Goal: Task Accomplishment & Management: Manage account settings

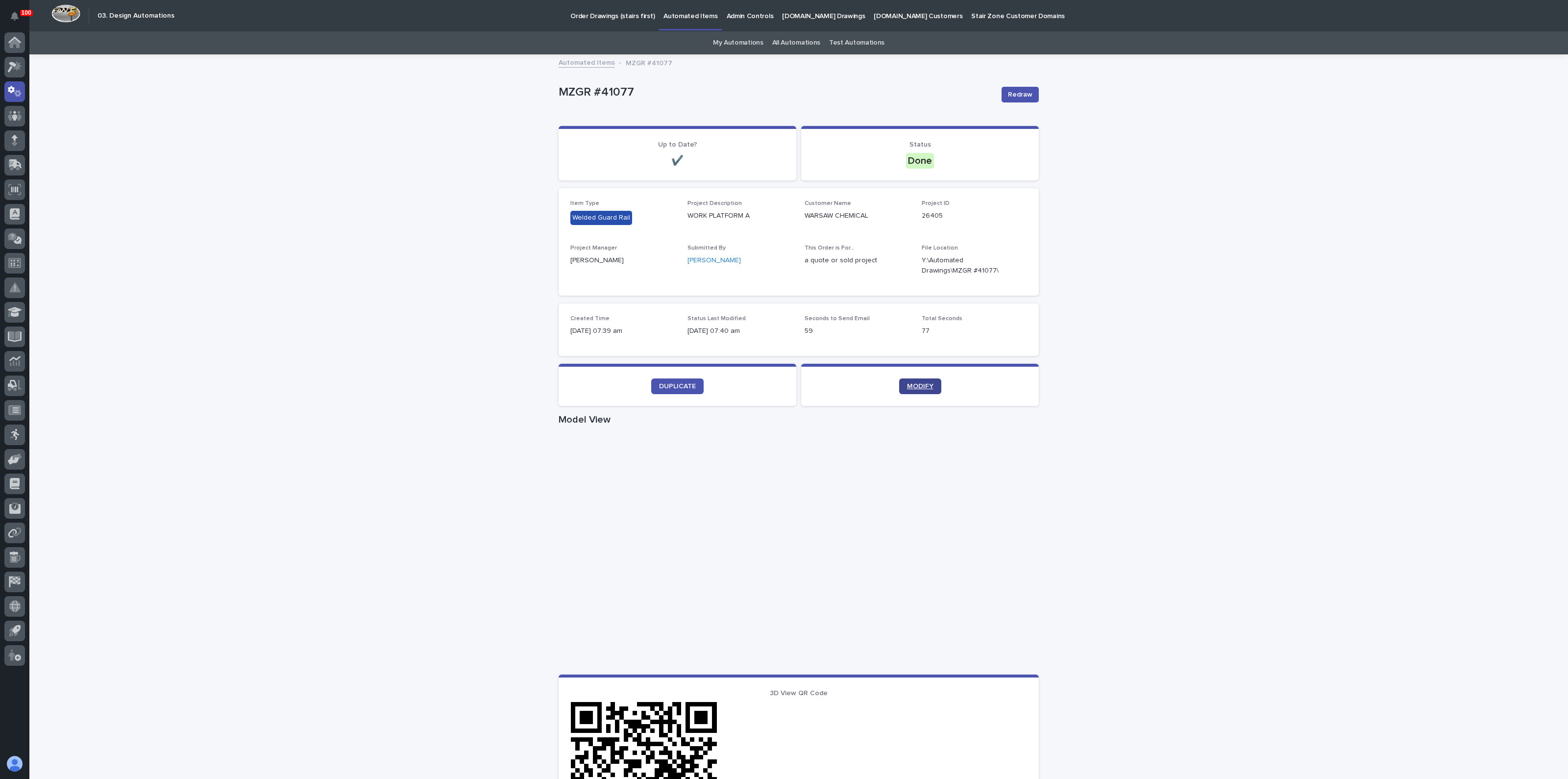
click at [908, 389] on span "MODIFY" at bounding box center [920, 386] width 26 height 7
click at [673, 387] on span "DUPLICATE" at bounding box center [677, 386] width 37 height 7
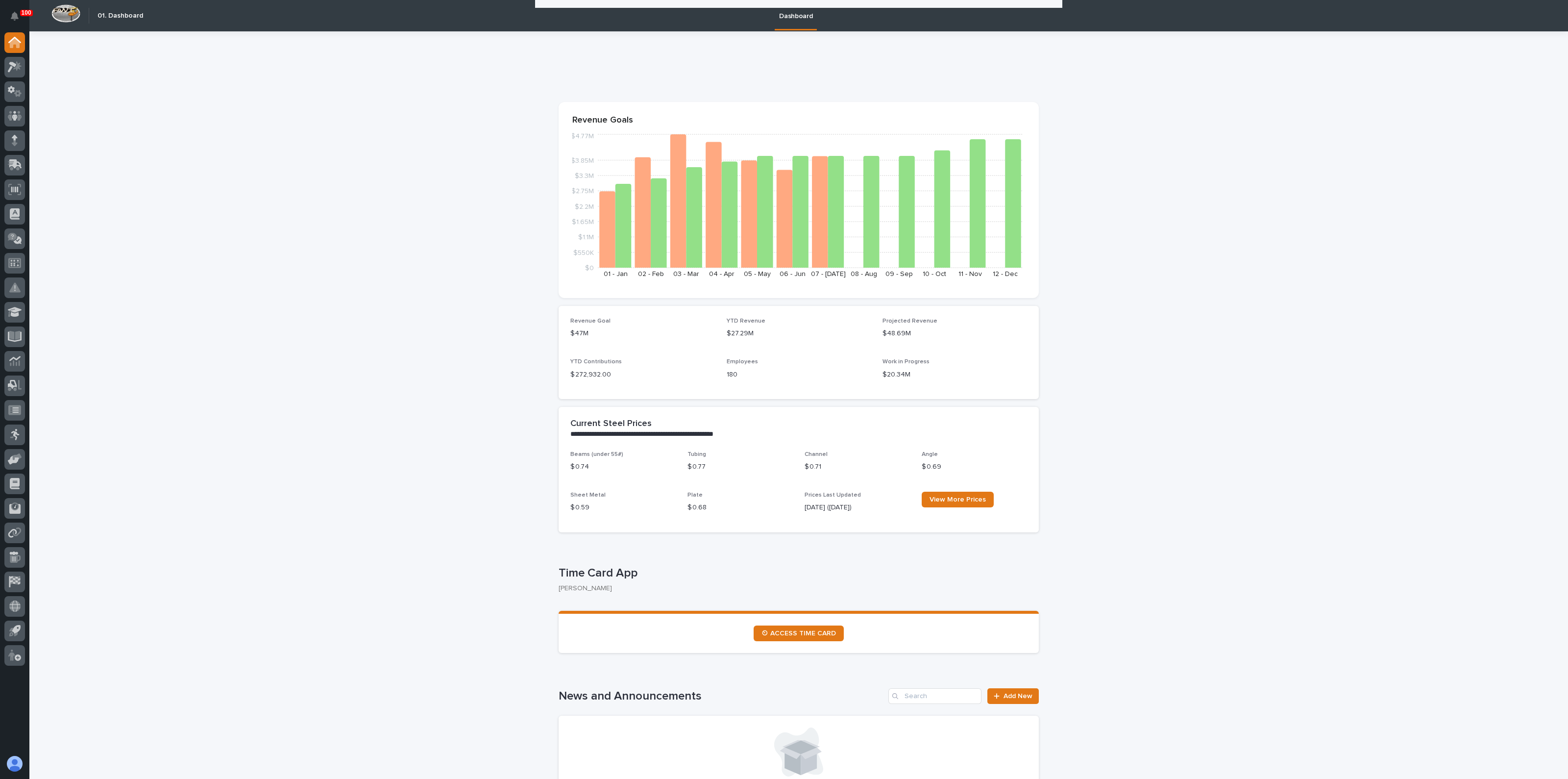
scroll to position [490, 0]
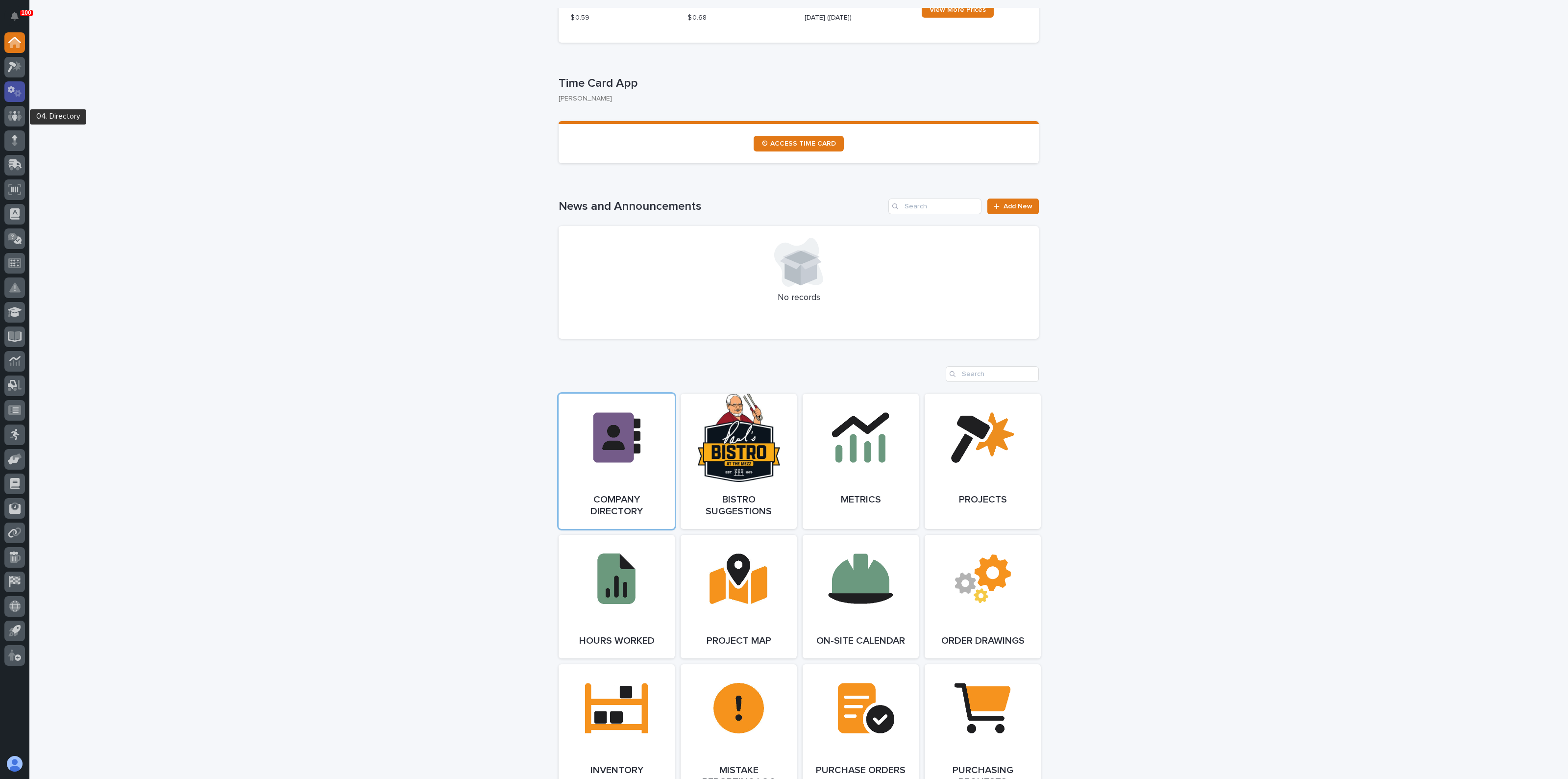
click at [19, 91] on icon at bounding box center [18, 93] width 7 height 7
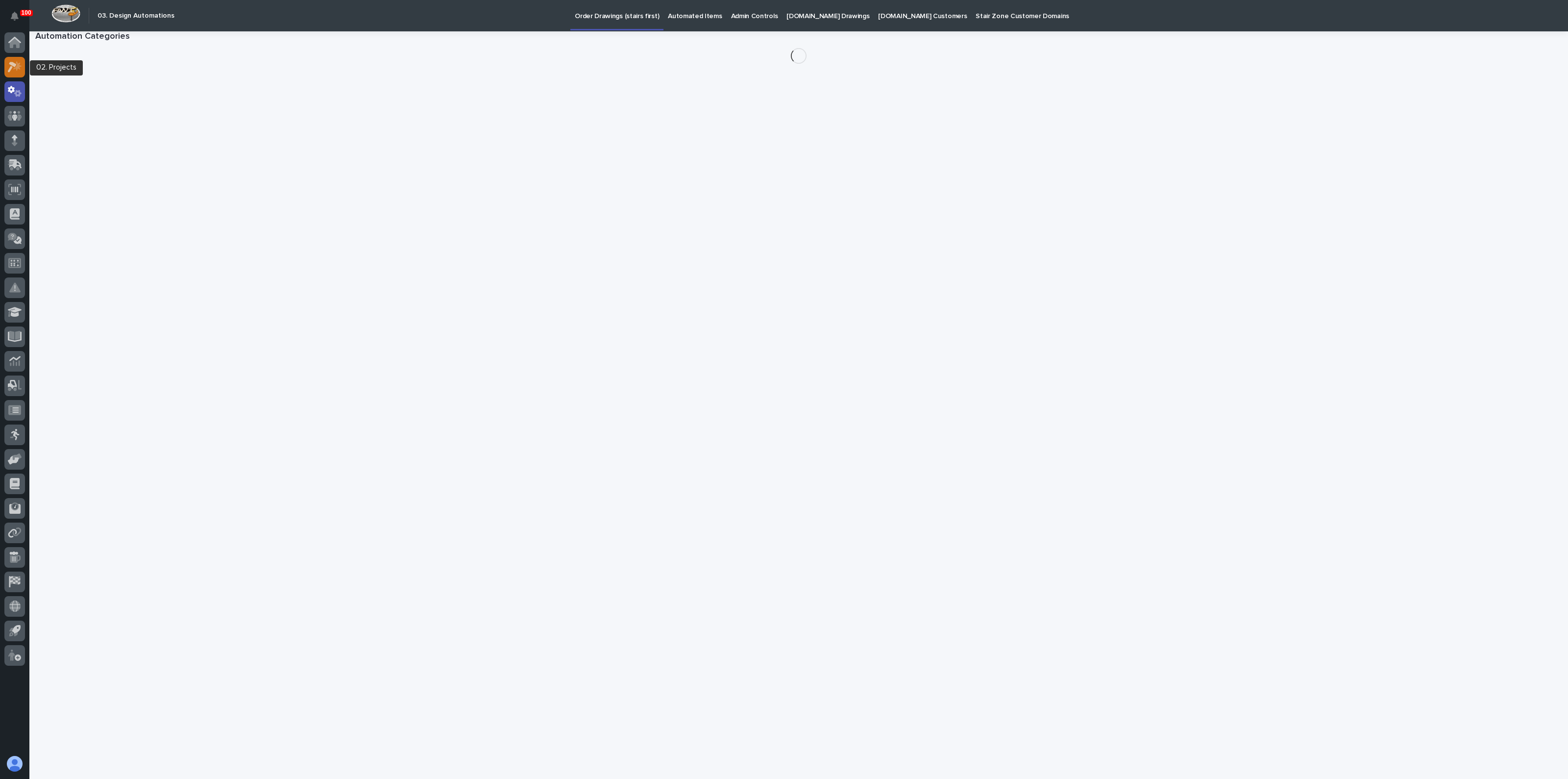
click at [16, 74] on div at bounding box center [15, 67] width 21 height 21
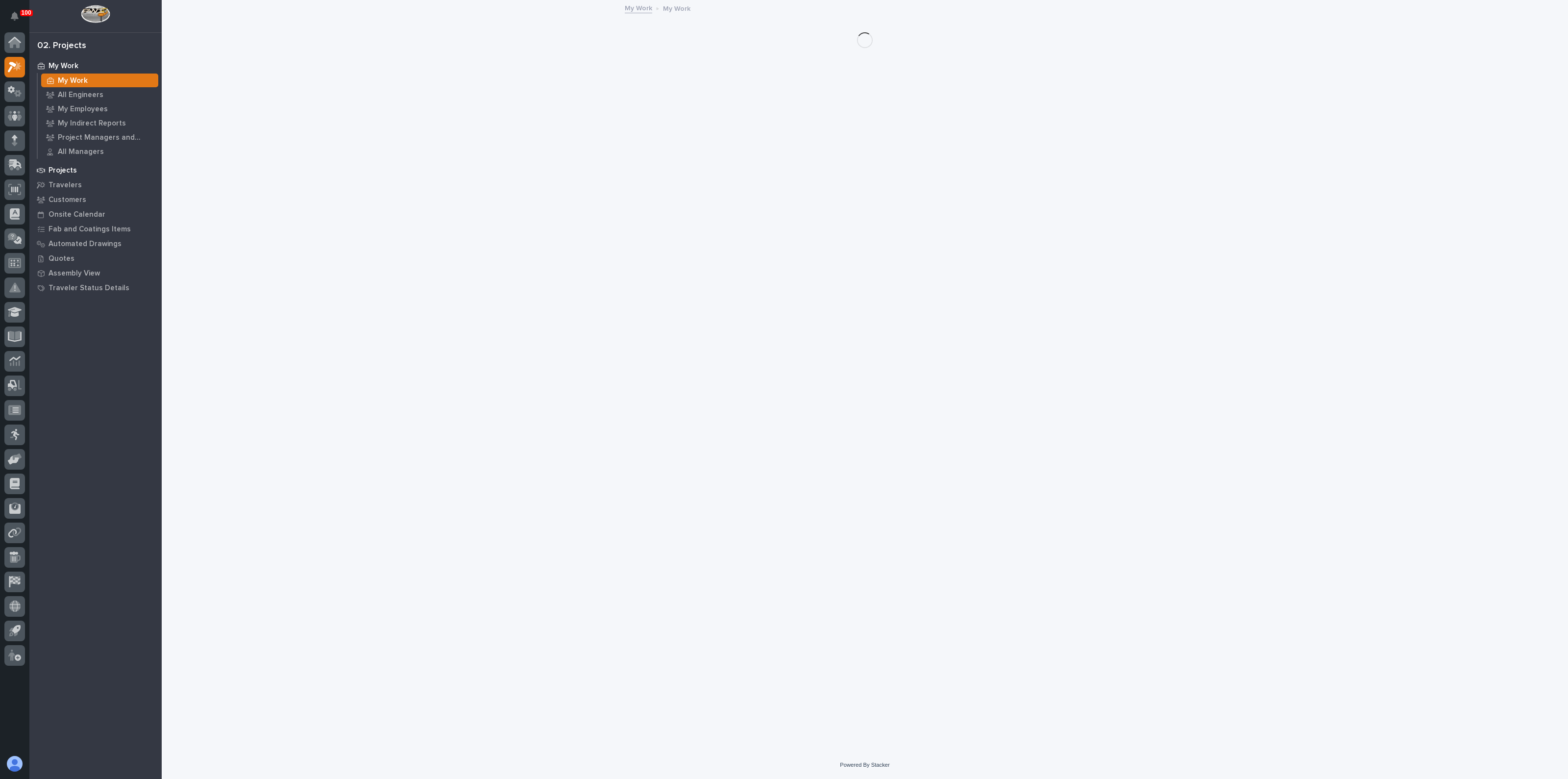
click at [67, 167] on p "Projects" at bounding box center [63, 171] width 29 height 9
click at [79, 108] on p "All Projects" at bounding box center [77, 110] width 39 height 9
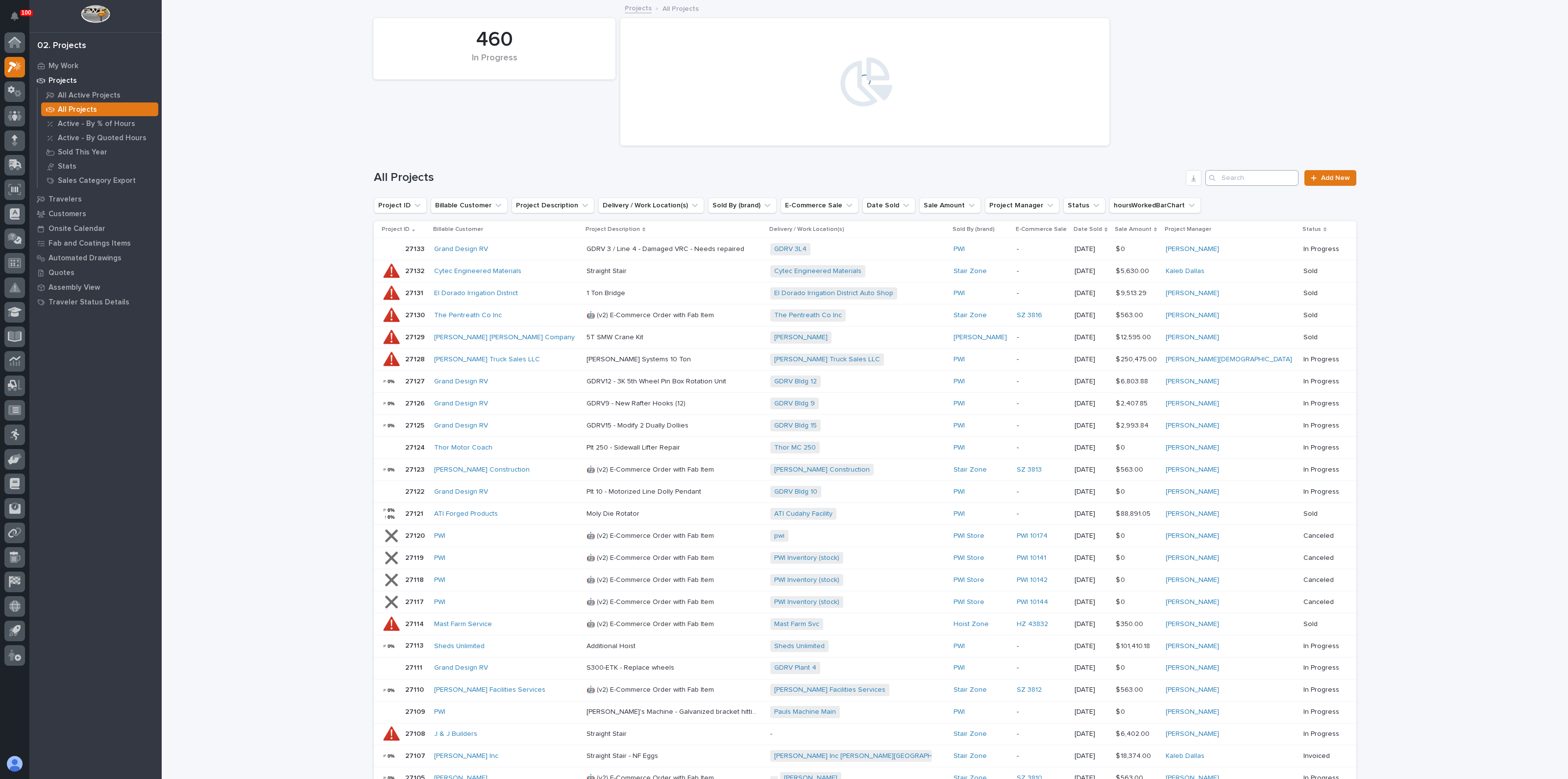
click at [1242, 167] on div "All Projects Add New" at bounding box center [865, 174] width 982 height 47
click at [1245, 177] on input "Search" at bounding box center [1251, 178] width 93 height 16
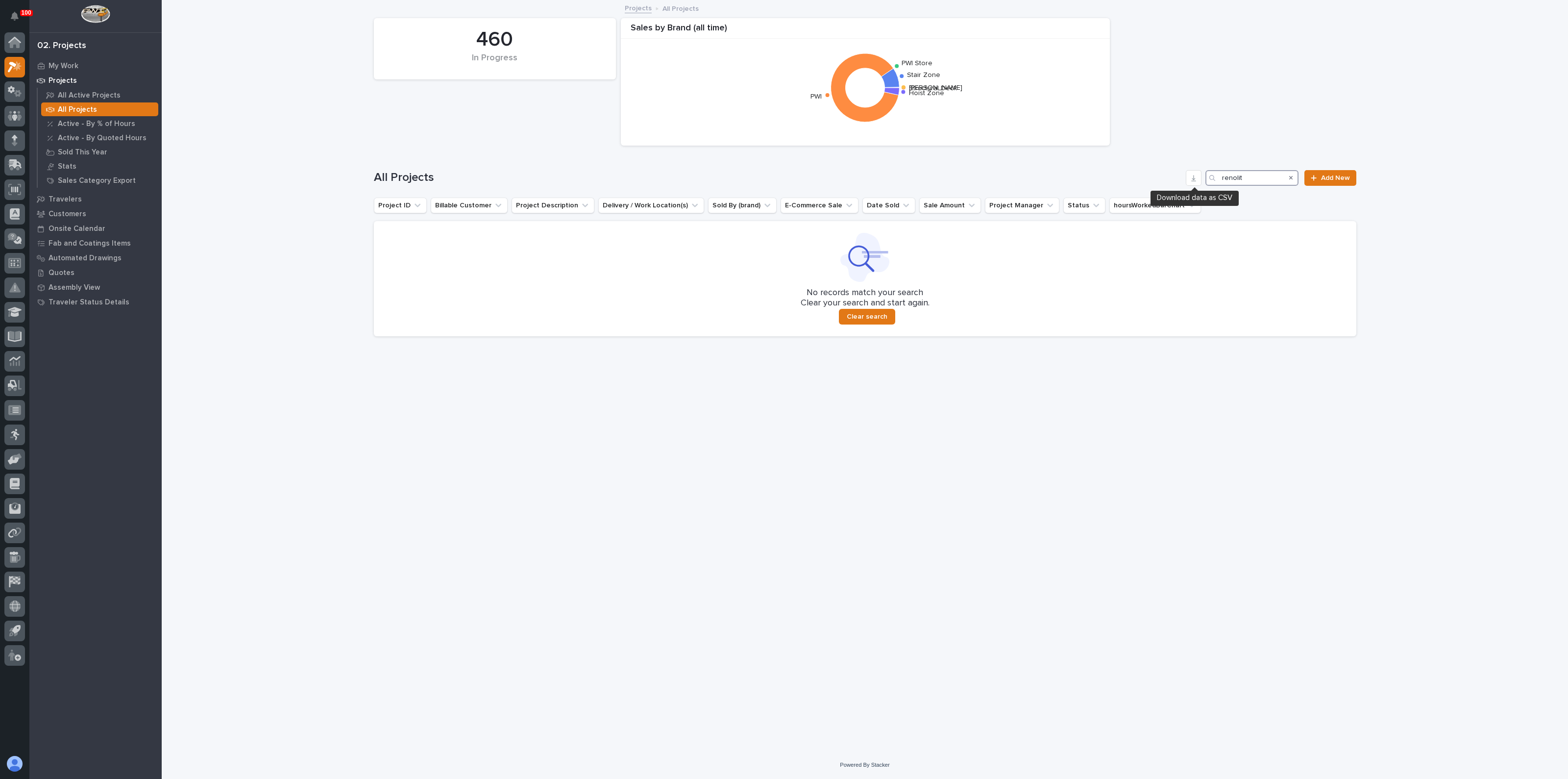
type input "renolit"
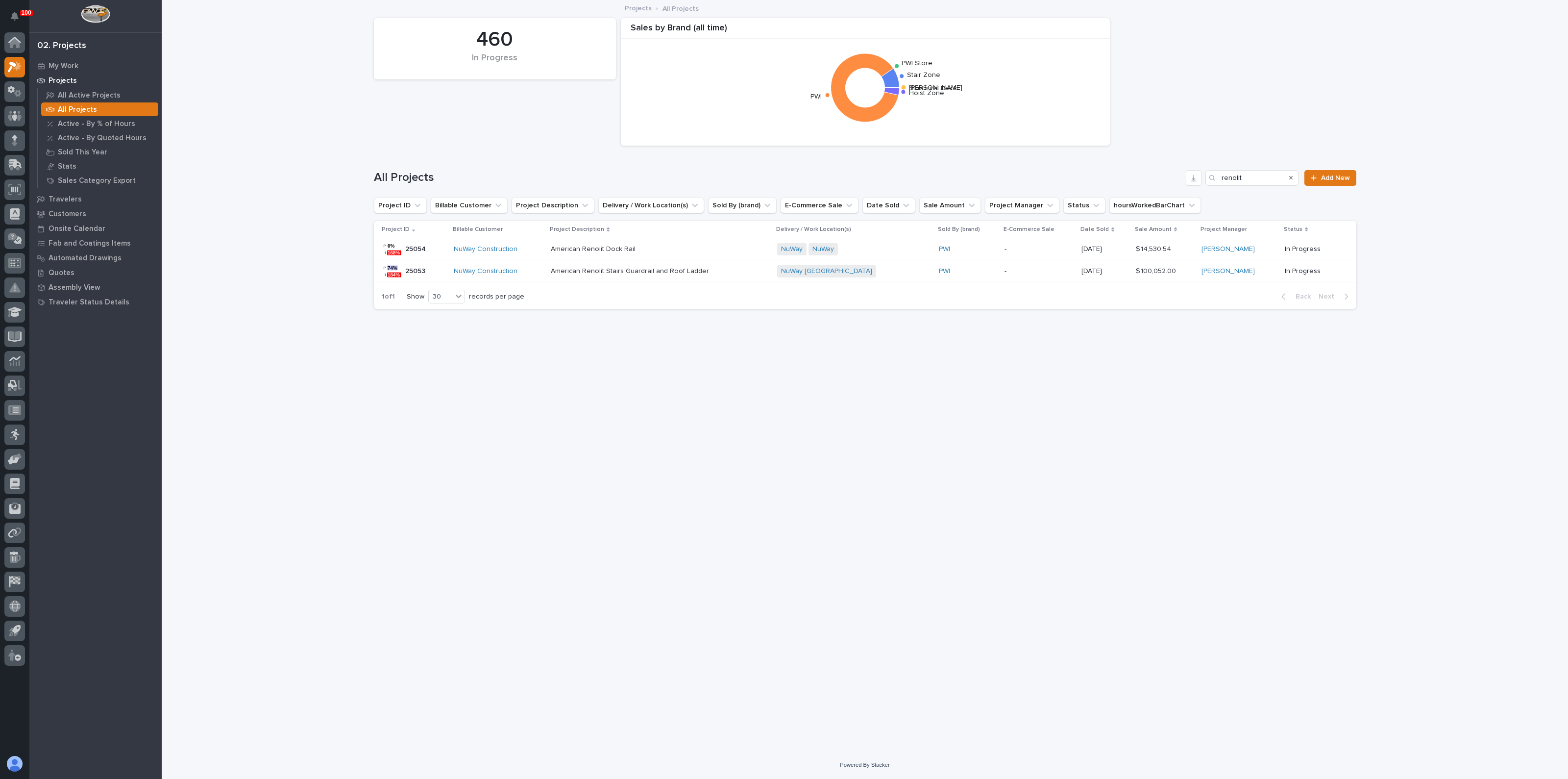
click at [578, 253] on div "American Renolit Dock Rail American Renolit Dock Rail" at bounding box center [660, 249] width 218 height 16
click at [570, 272] on p "American Renolit Stairs Guardrail and Roof Ladder" at bounding box center [631, 270] width 160 height 10
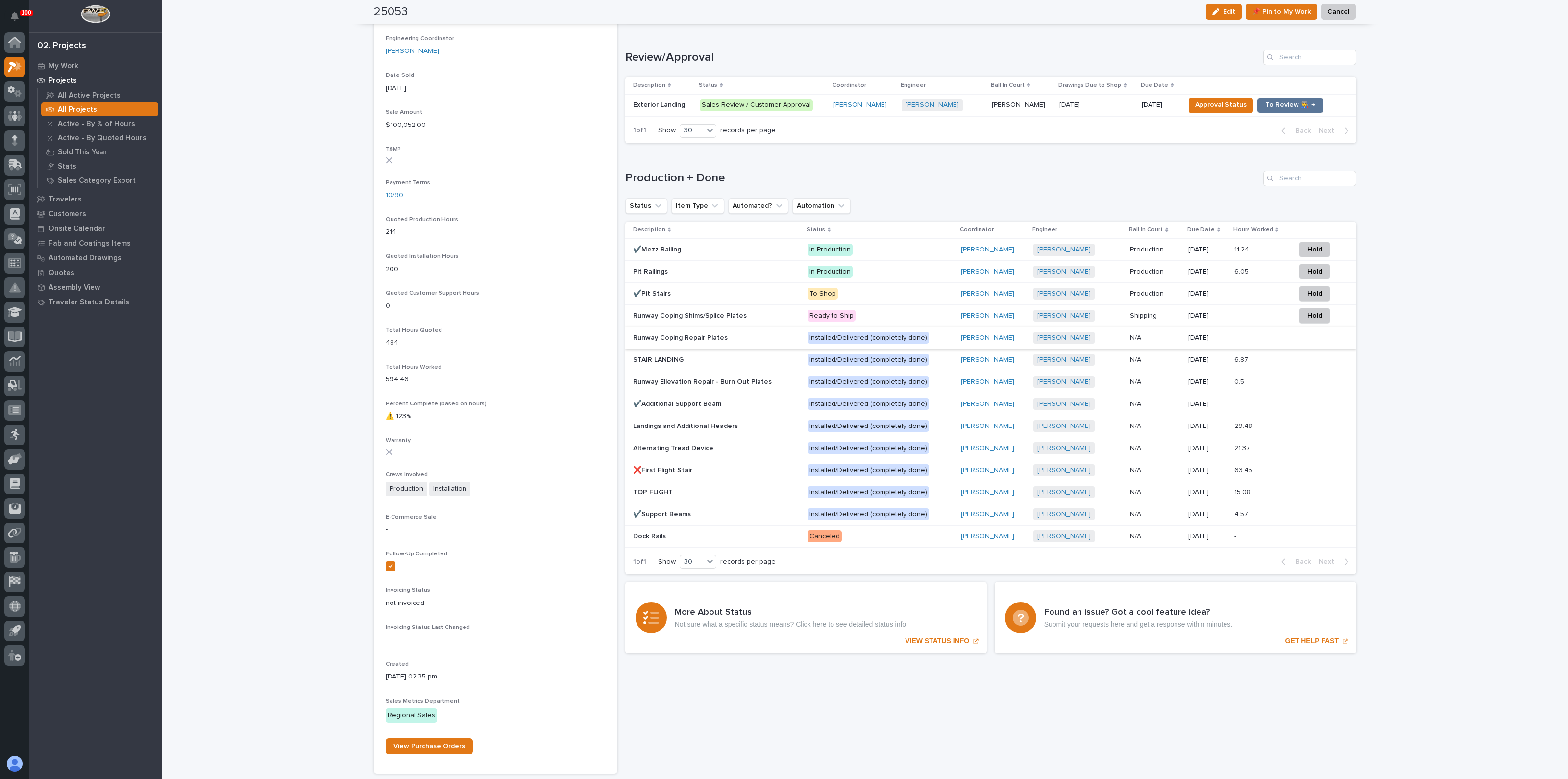
scroll to position [613, 0]
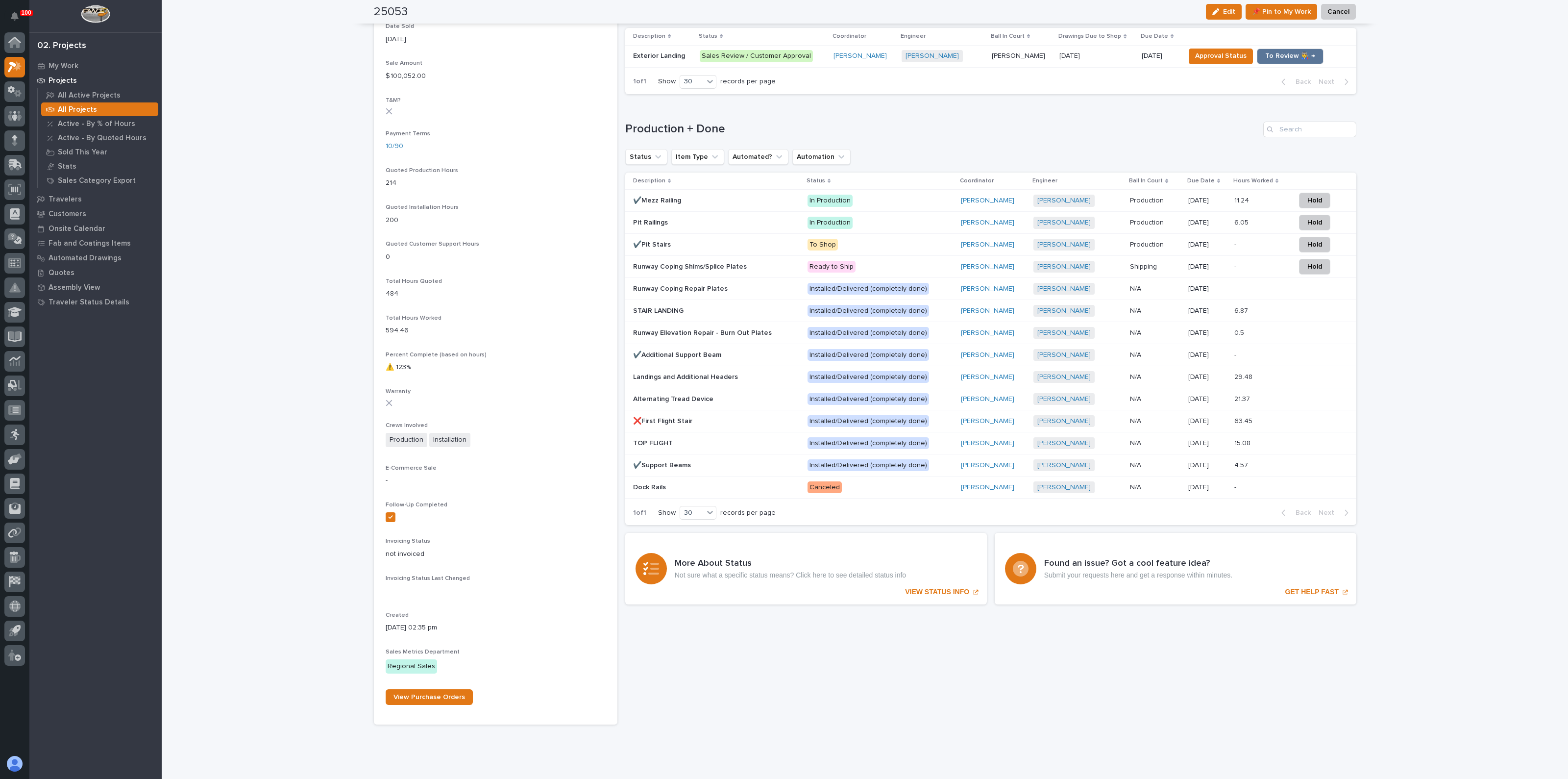
click at [652, 484] on p "Dock Rails" at bounding box center [650, 487] width 35 height 10
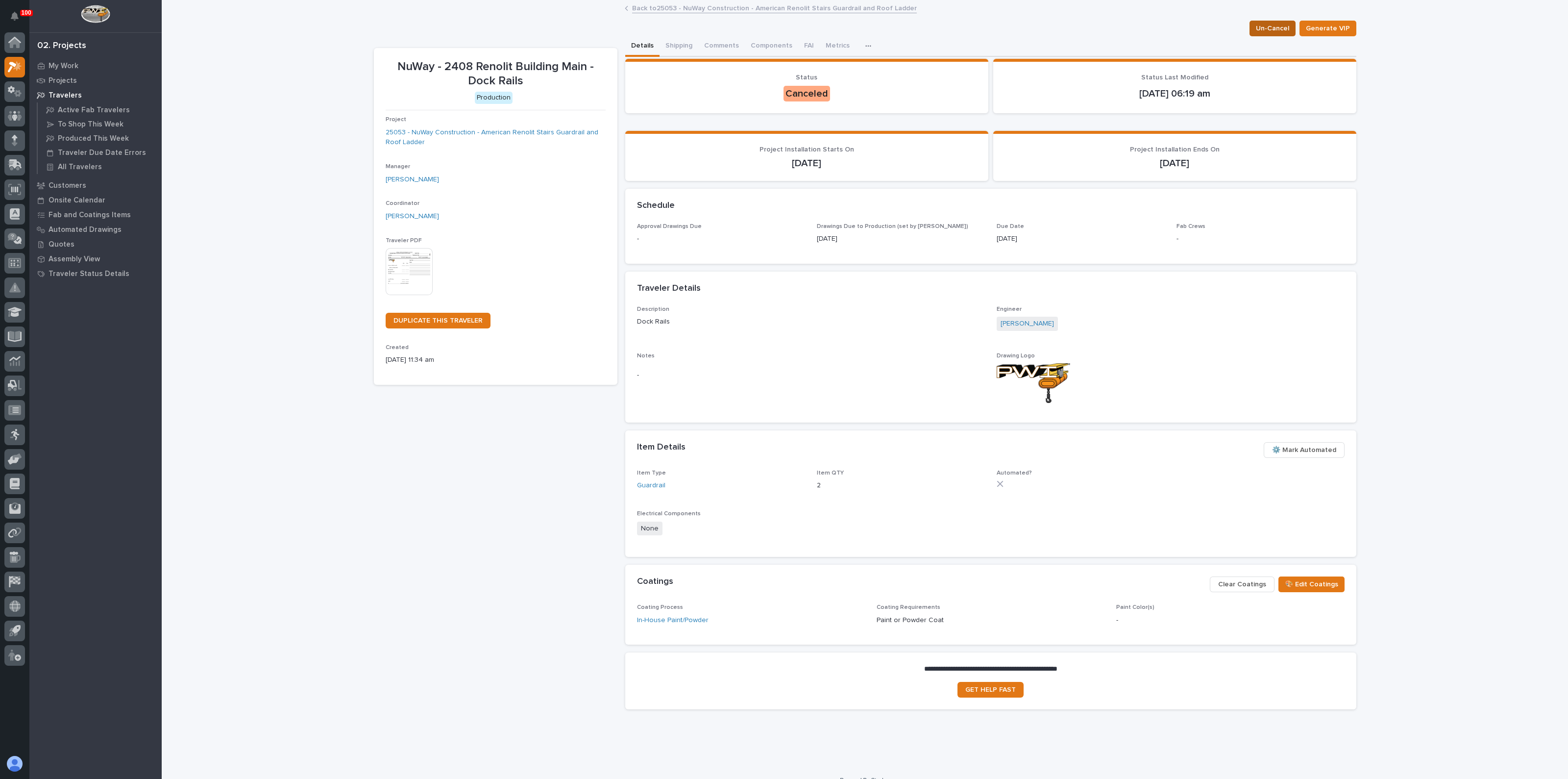
click at [1260, 33] on span "Un-Cancel" at bounding box center [1272, 28] width 33 height 12
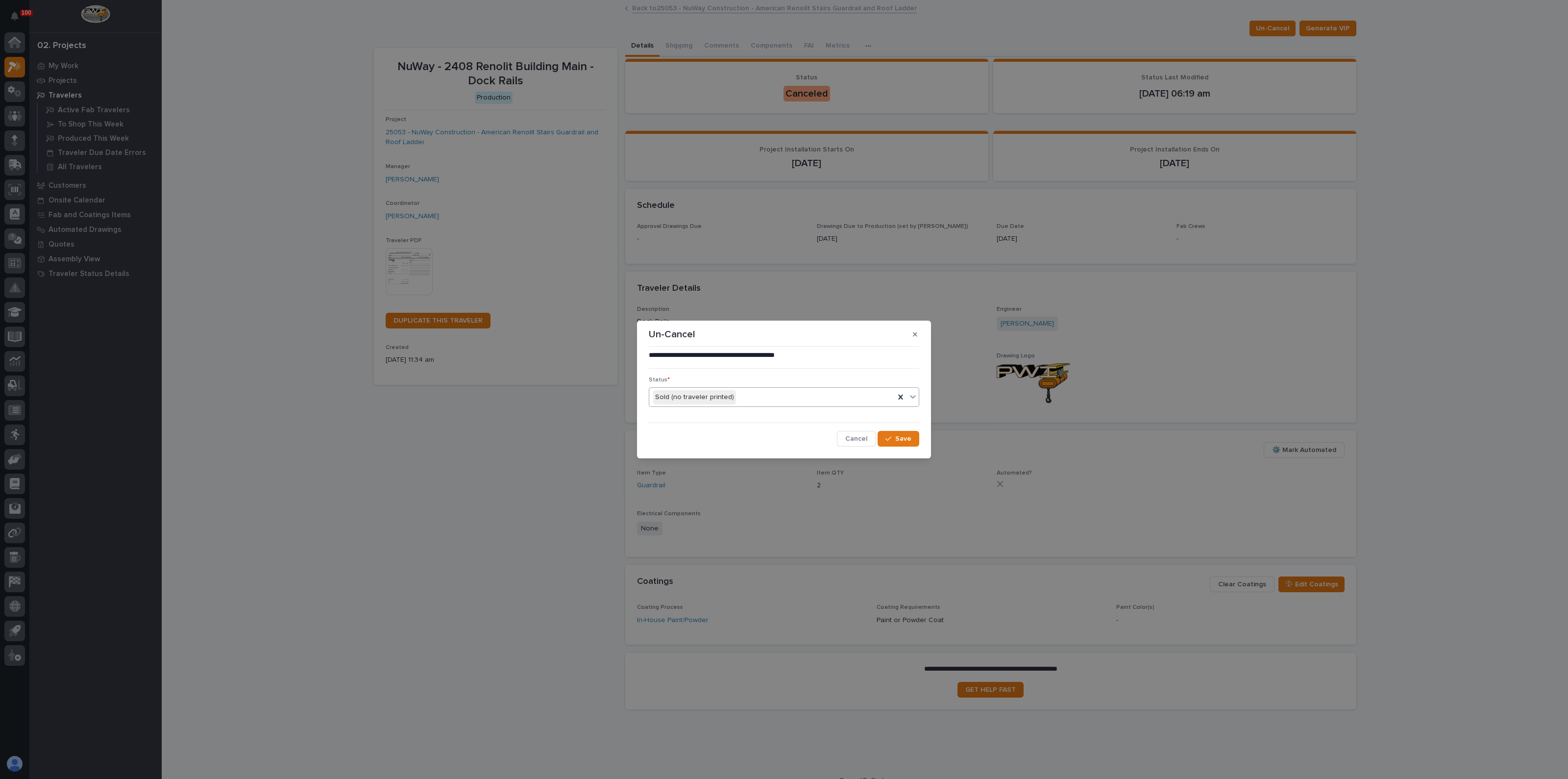
click at [797, 401] on div "Sold (no traveler printed)" at bounding box center [772, 397] width 245 height 16
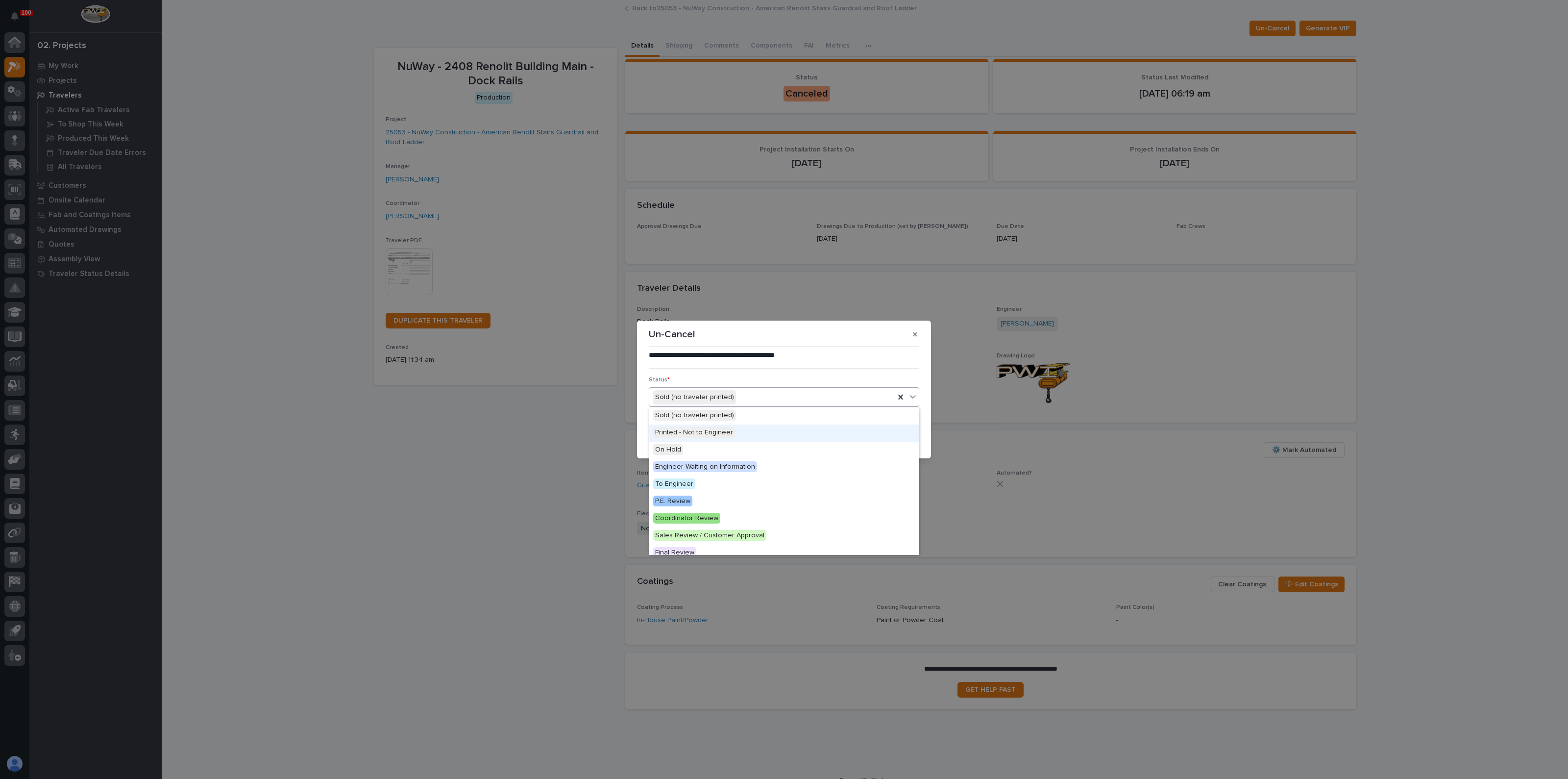
drag, startPoint x: 712, startPoint y: 436, endPoint x: 733, endPoint y: 437, distance: 21.0
click at [712, 436] on span "Printed - Not to Engineer" at bounding box center [694, 432] width 82 height 11
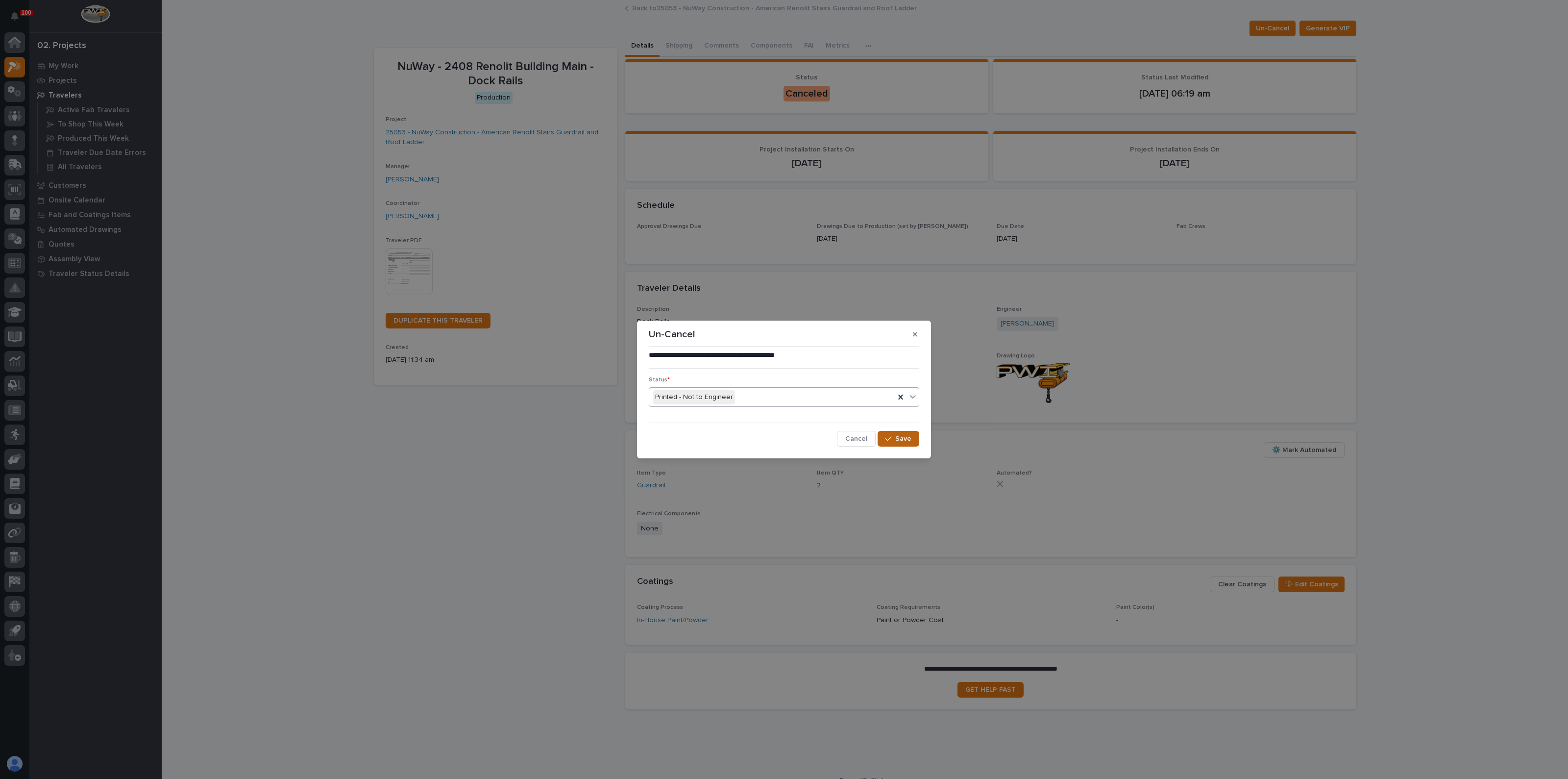
click at [891, 442] on button "Save" at bounding box center [898, 439] width 41 height 16
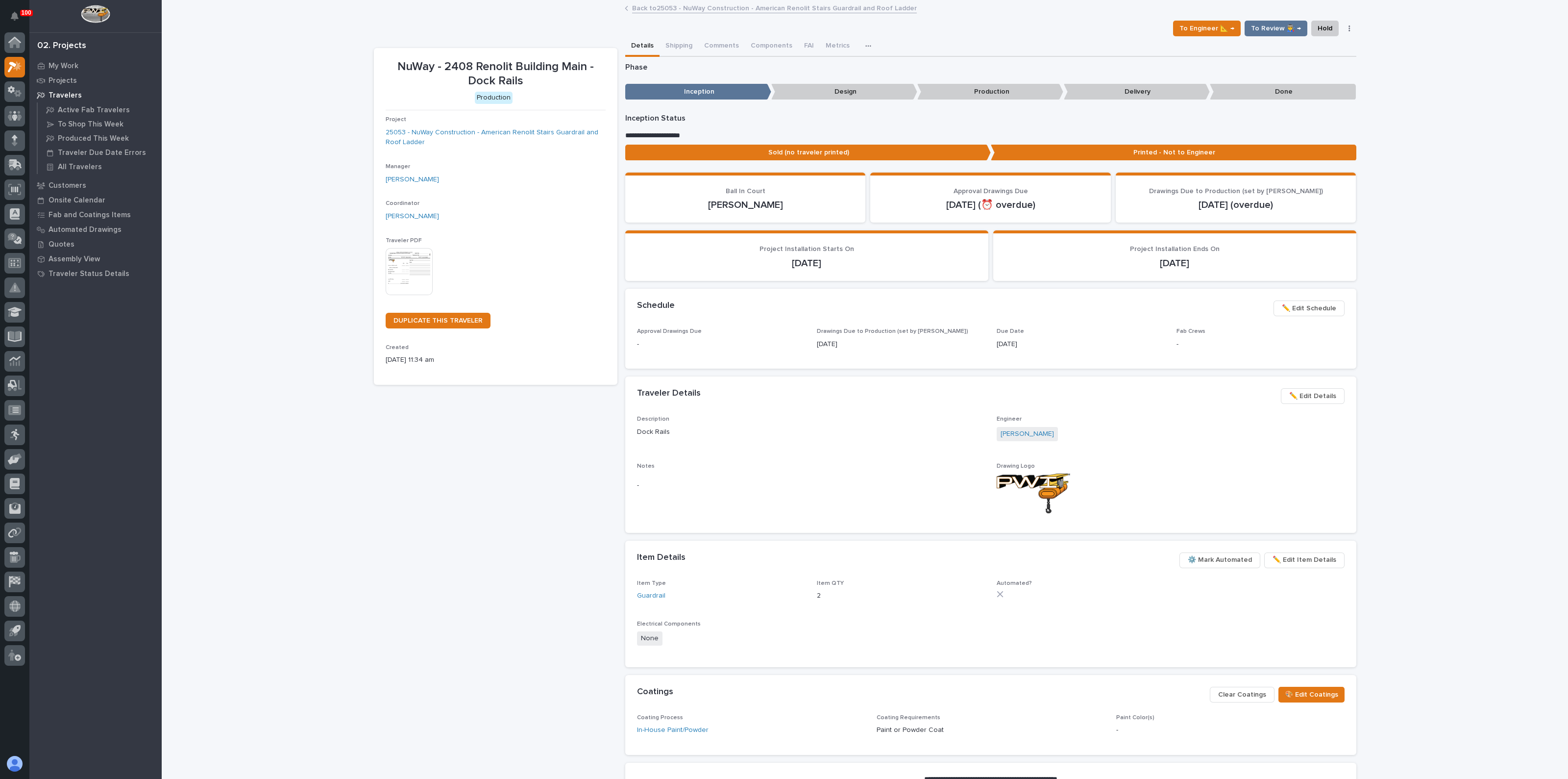
click at [1304, 397] on span "✏️ Edit Details" at bounding box center [1312, 396] width 47 height 12
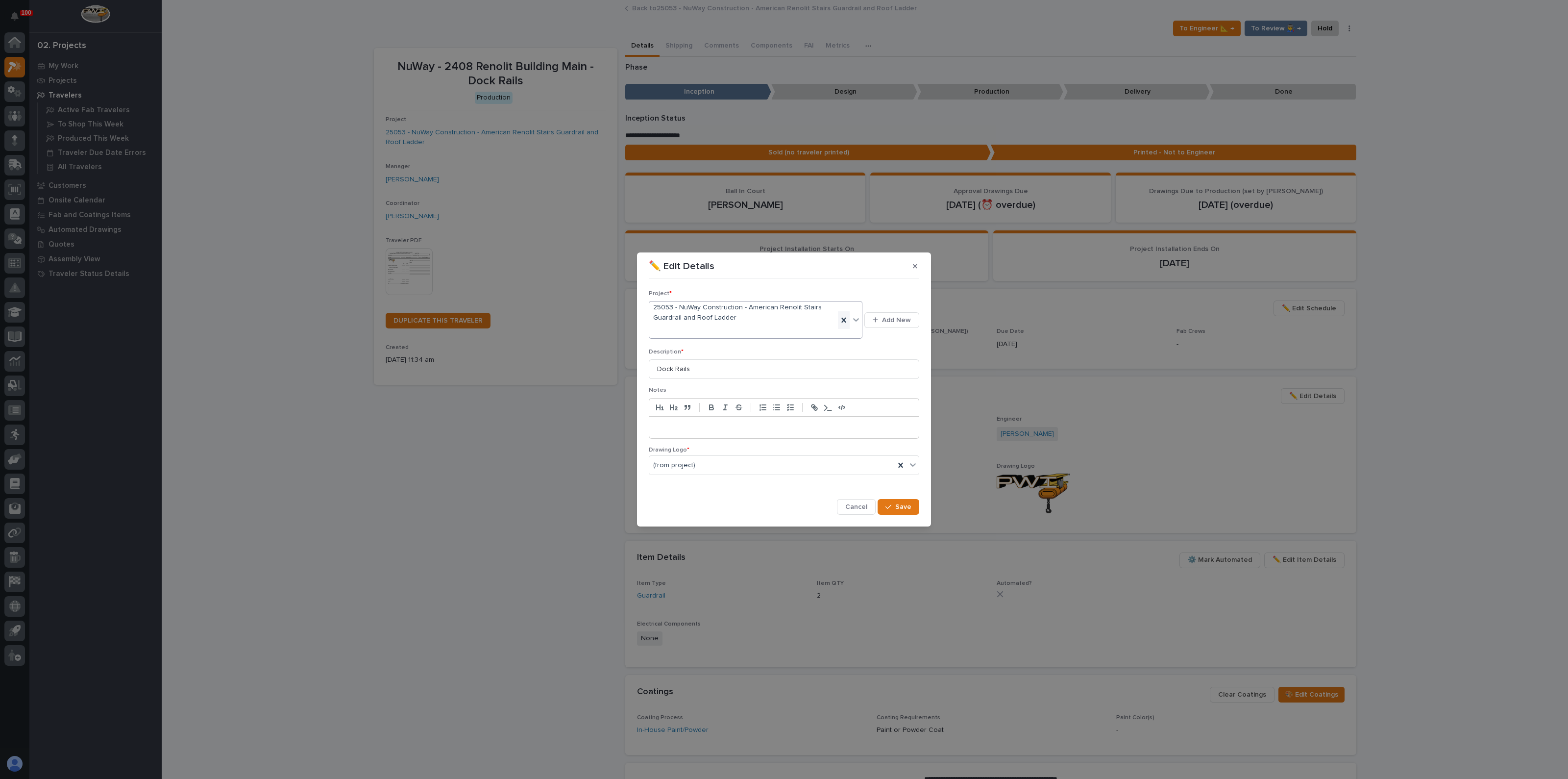
click at [844, 320] on icon at bounding box center [843, 320] width 4 height 5
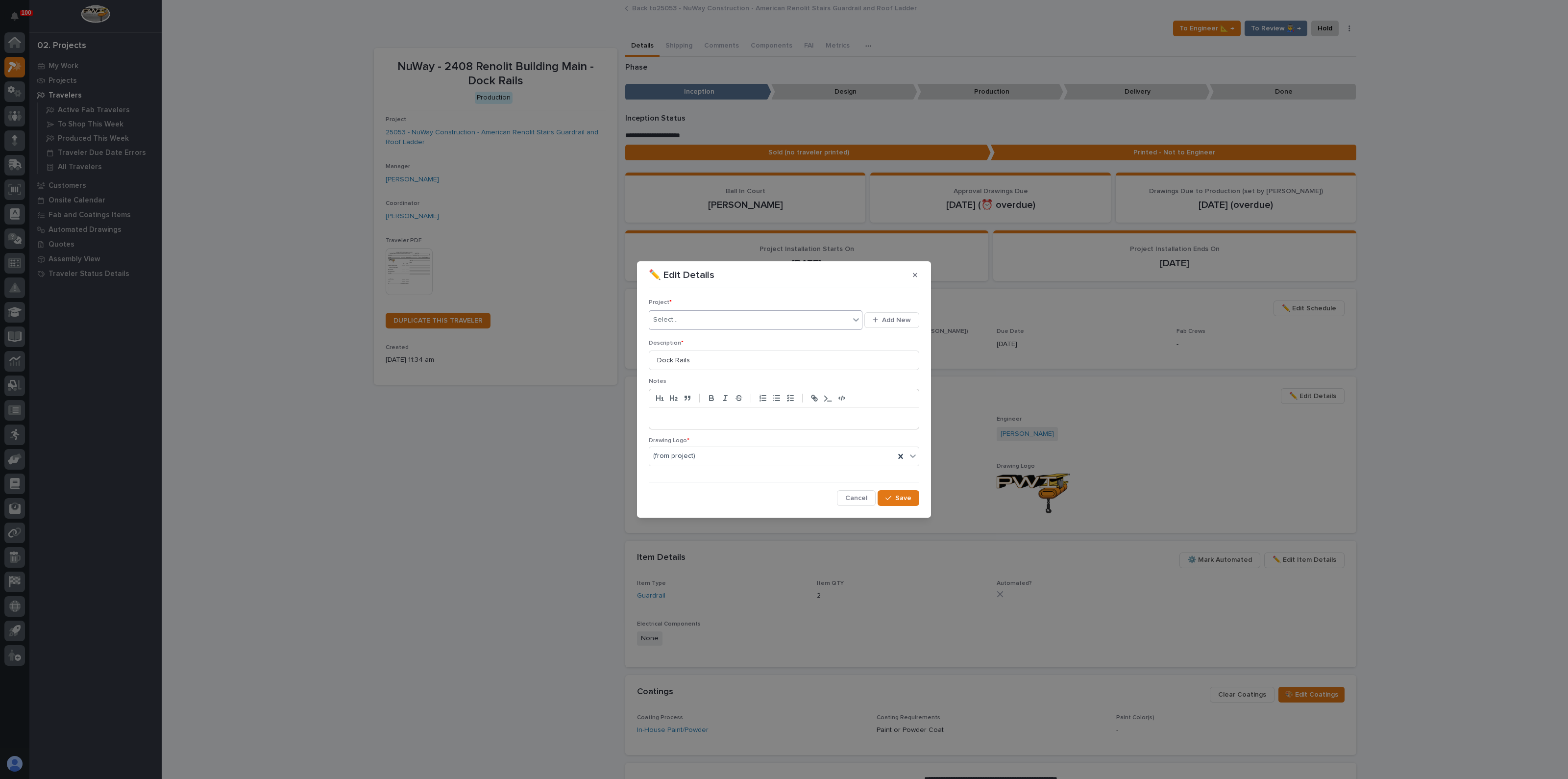
click at [791, 322] on div "Select..." at bounding box center [749, 320] width 200 height 16
type input "*****"
click at [686, 320] on div "25504" at bounding box center [749, 320] width 200 height 16
click at [684, 320] on div "Select..." at bounding box center [740, 320] width 181 height 16
type input "*****"
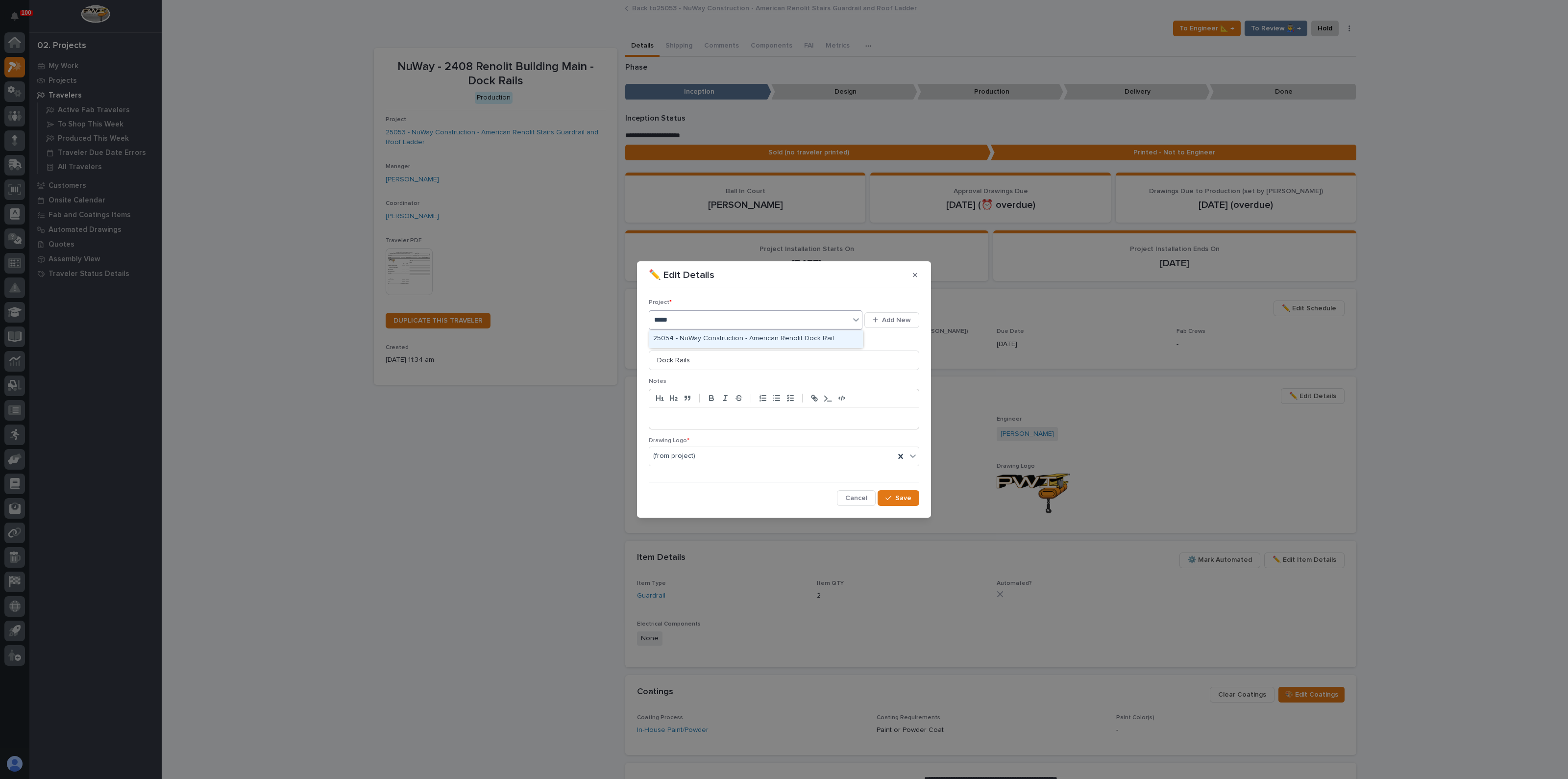
click at [705, 337] on div "25054 - NuWay Construction - American Renolit Dock Rail" at bounding box center [756, 339] width 213 height 17
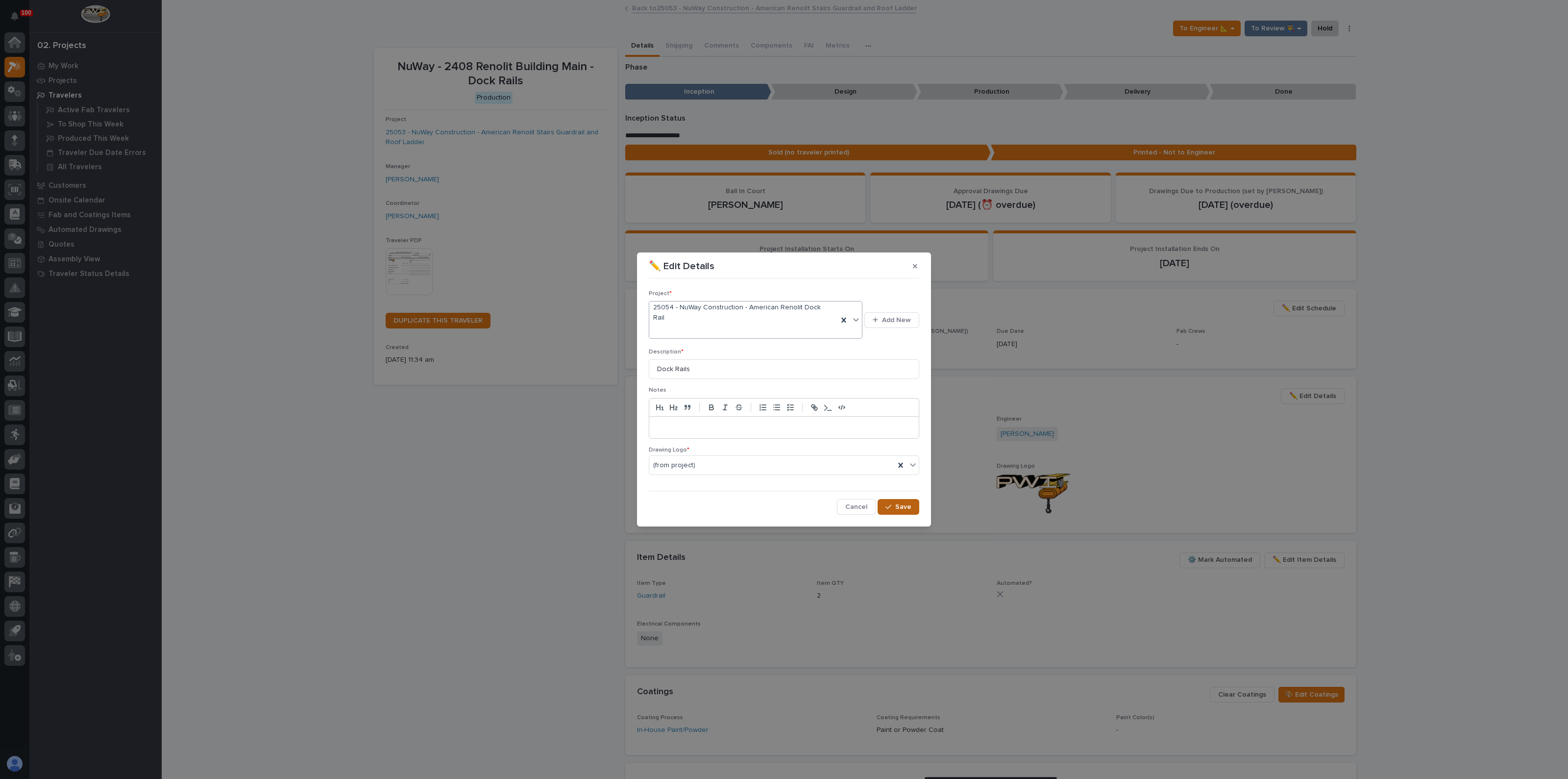
click at [897, 502] on span "Save" at bounding box center [903, 507] width 16 height 9
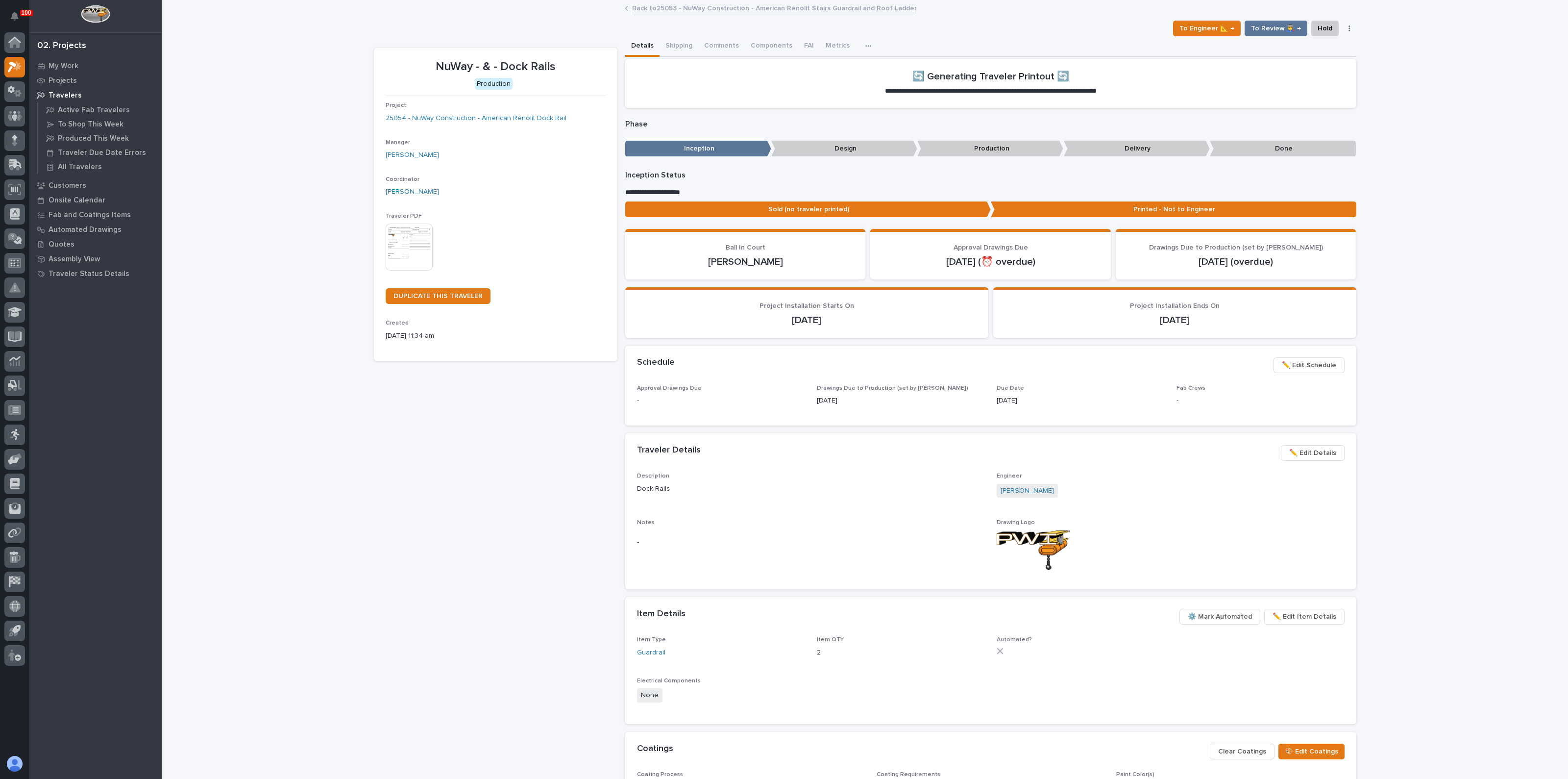
drag, startPoint x: 348, startPoint y: 249, endPoint x: 338, endPoint y: 246, distance: 10.4
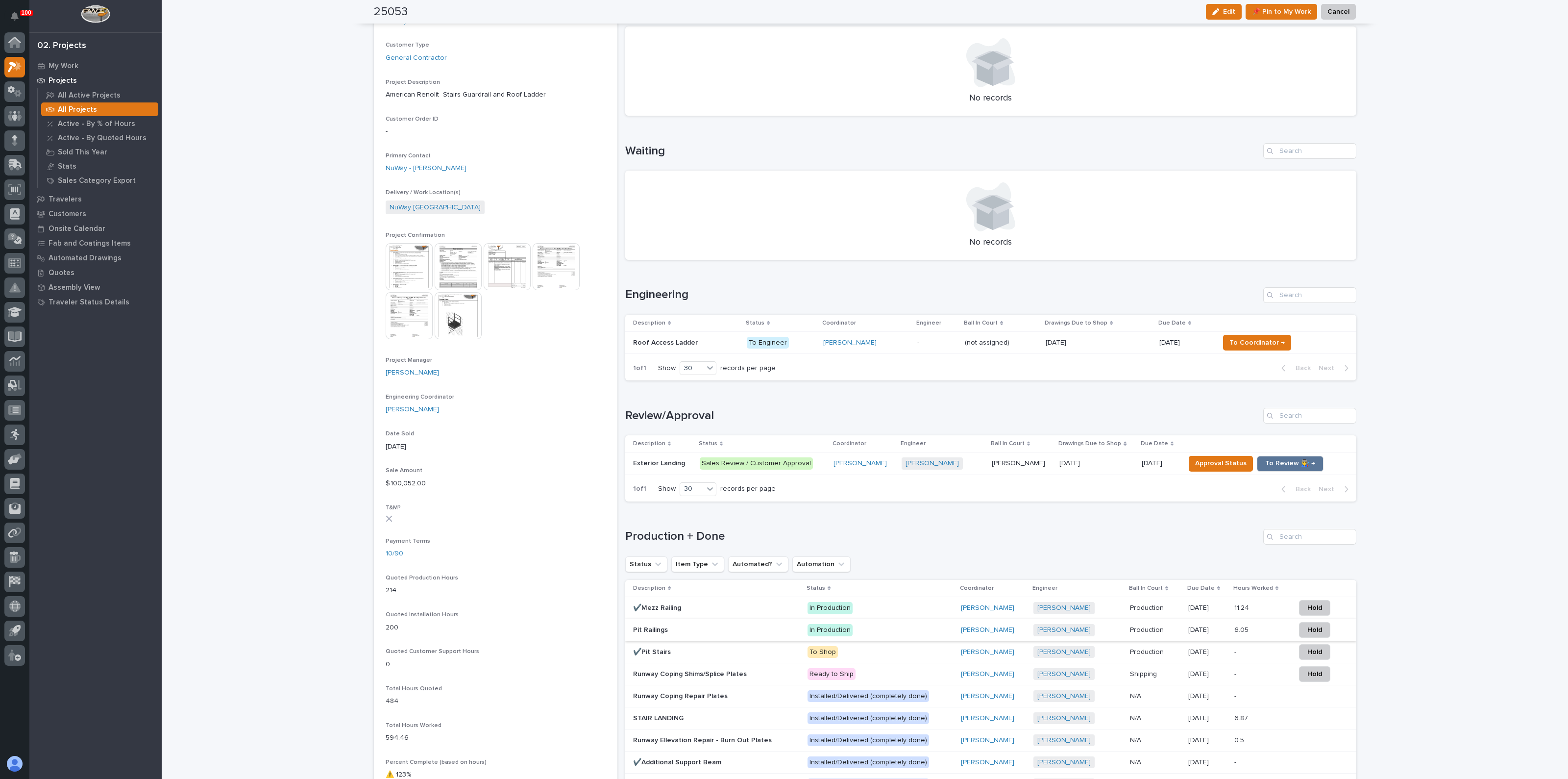
scroll to position [83, 0]
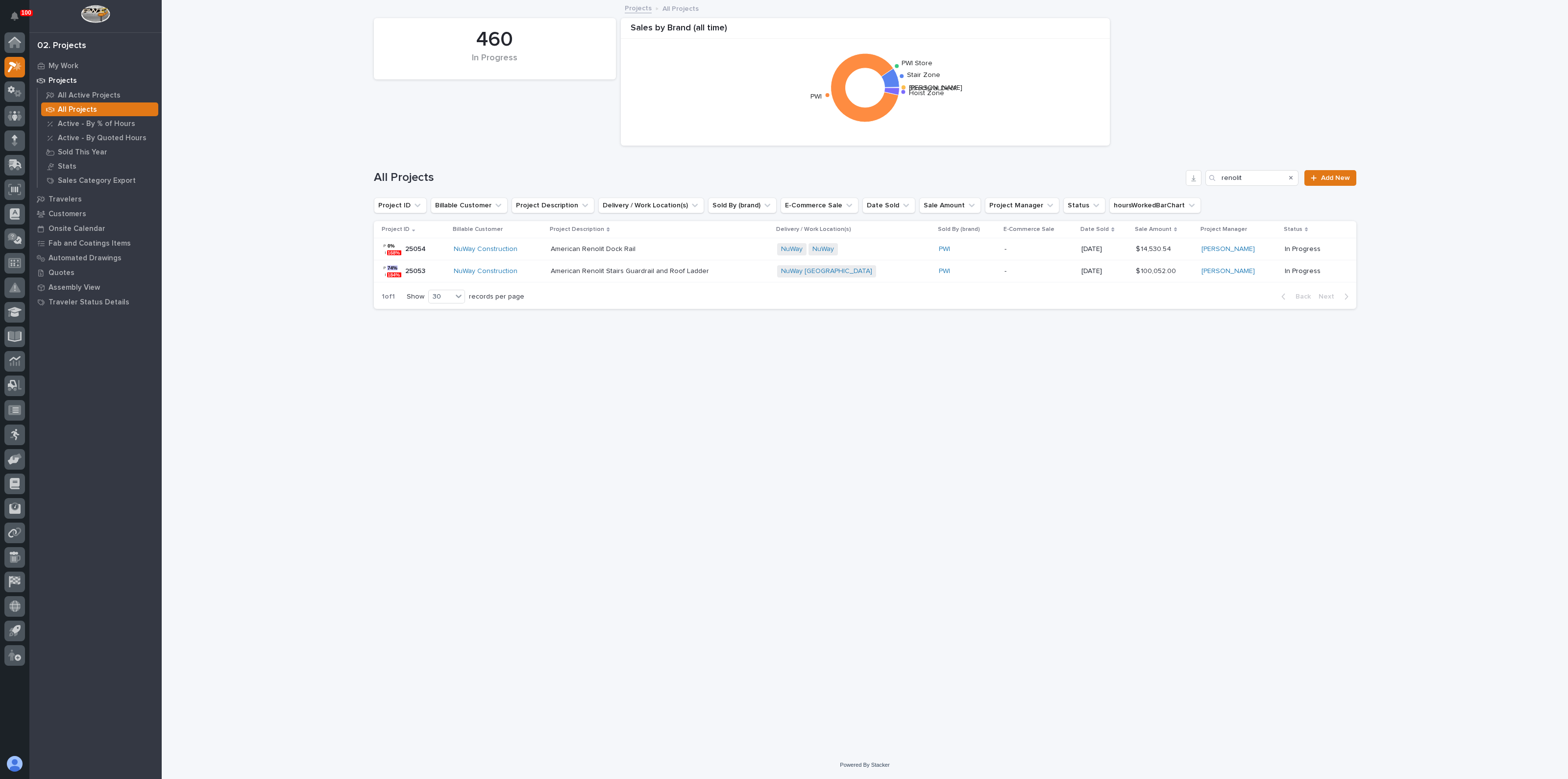
click at [598, 248] on p "American Renolit Dock Rail" at bounding box center [594, 248] width 86 height 10
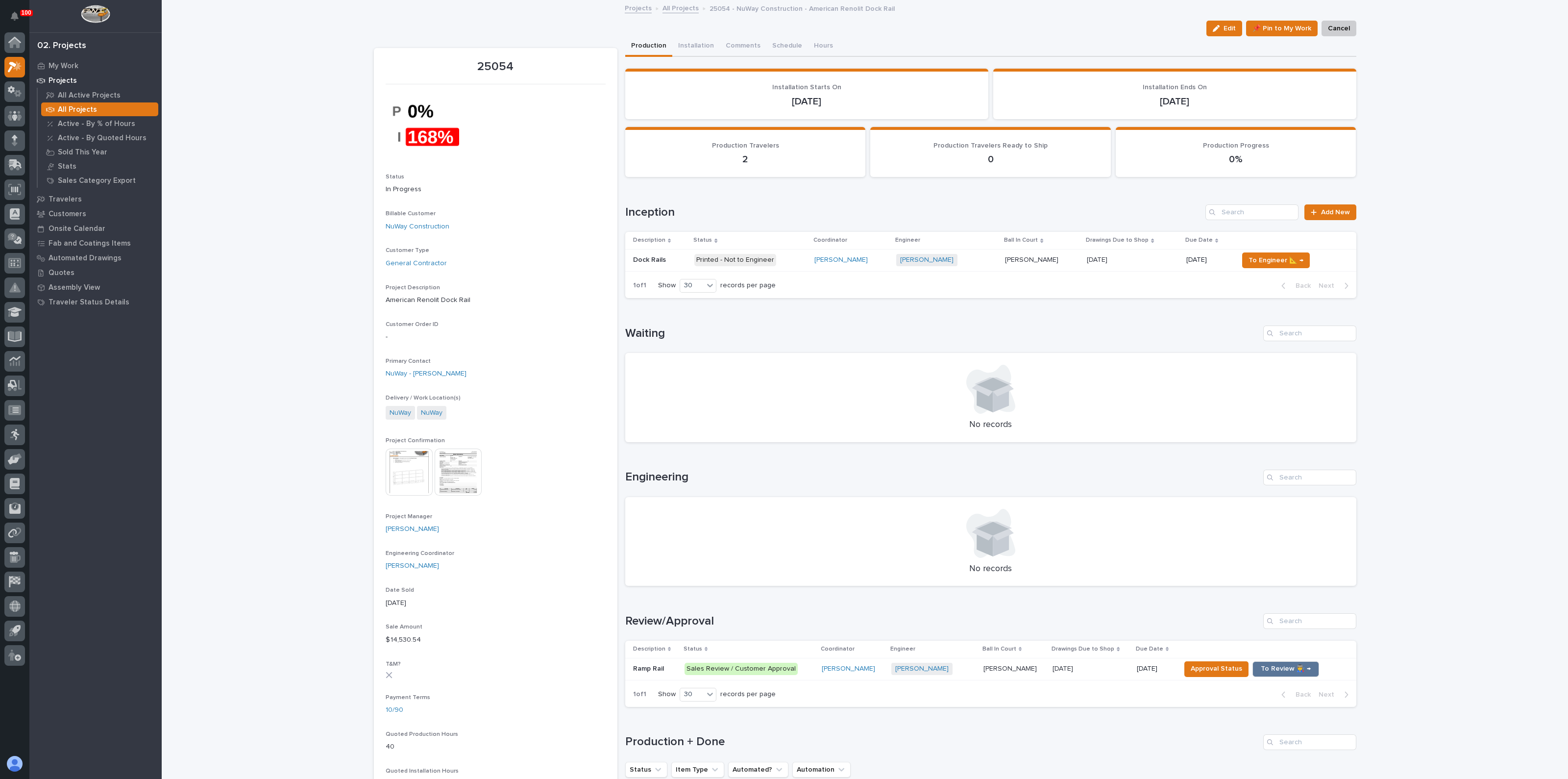
click at [633, 256] on p "Dock Rails" at bounding box center [650, 259] width 35 height 10
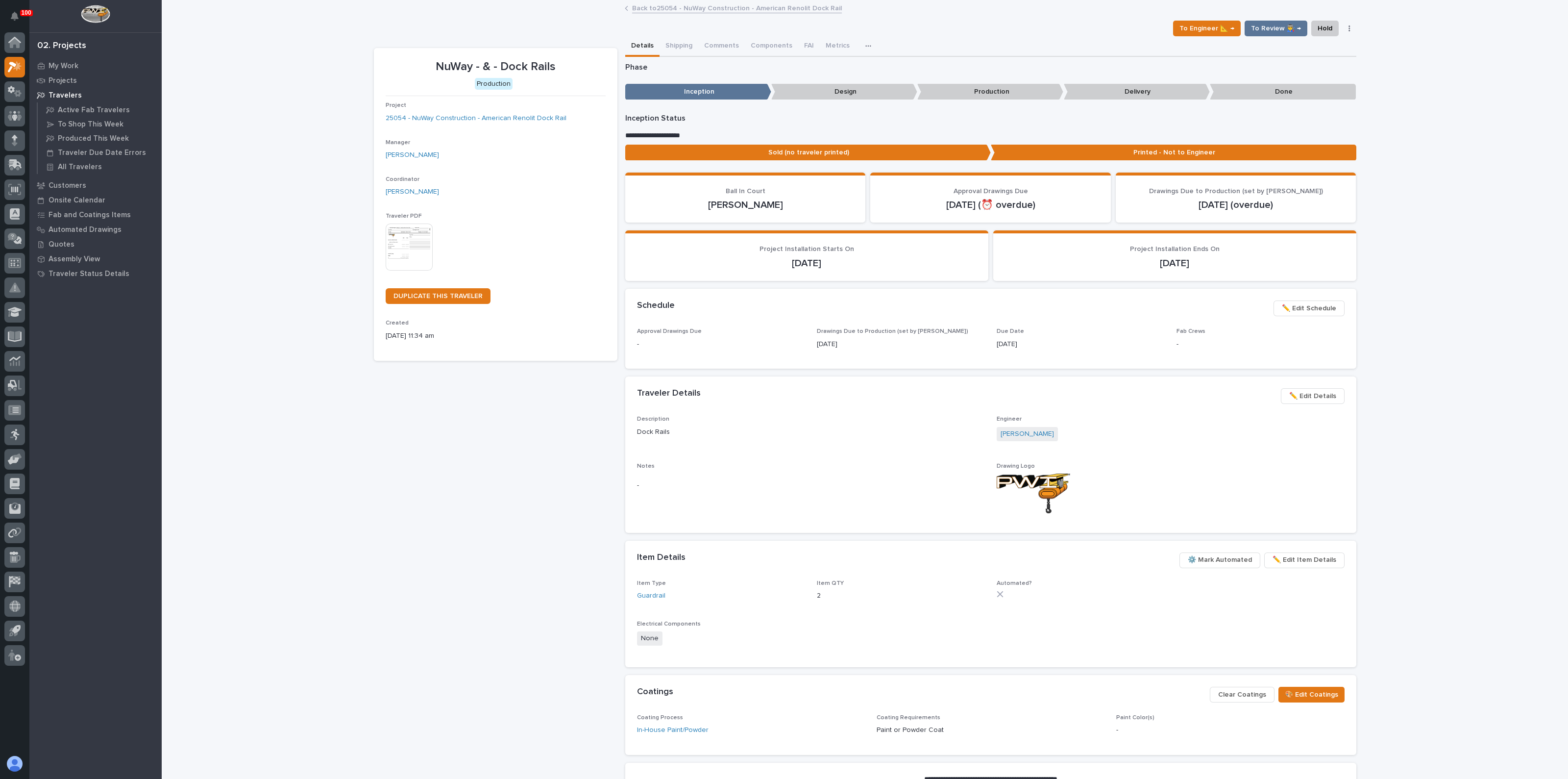
click at [1306, 393] on span "✏️ Edit Details" at bounding box center [1312, 396] width 47 height 12
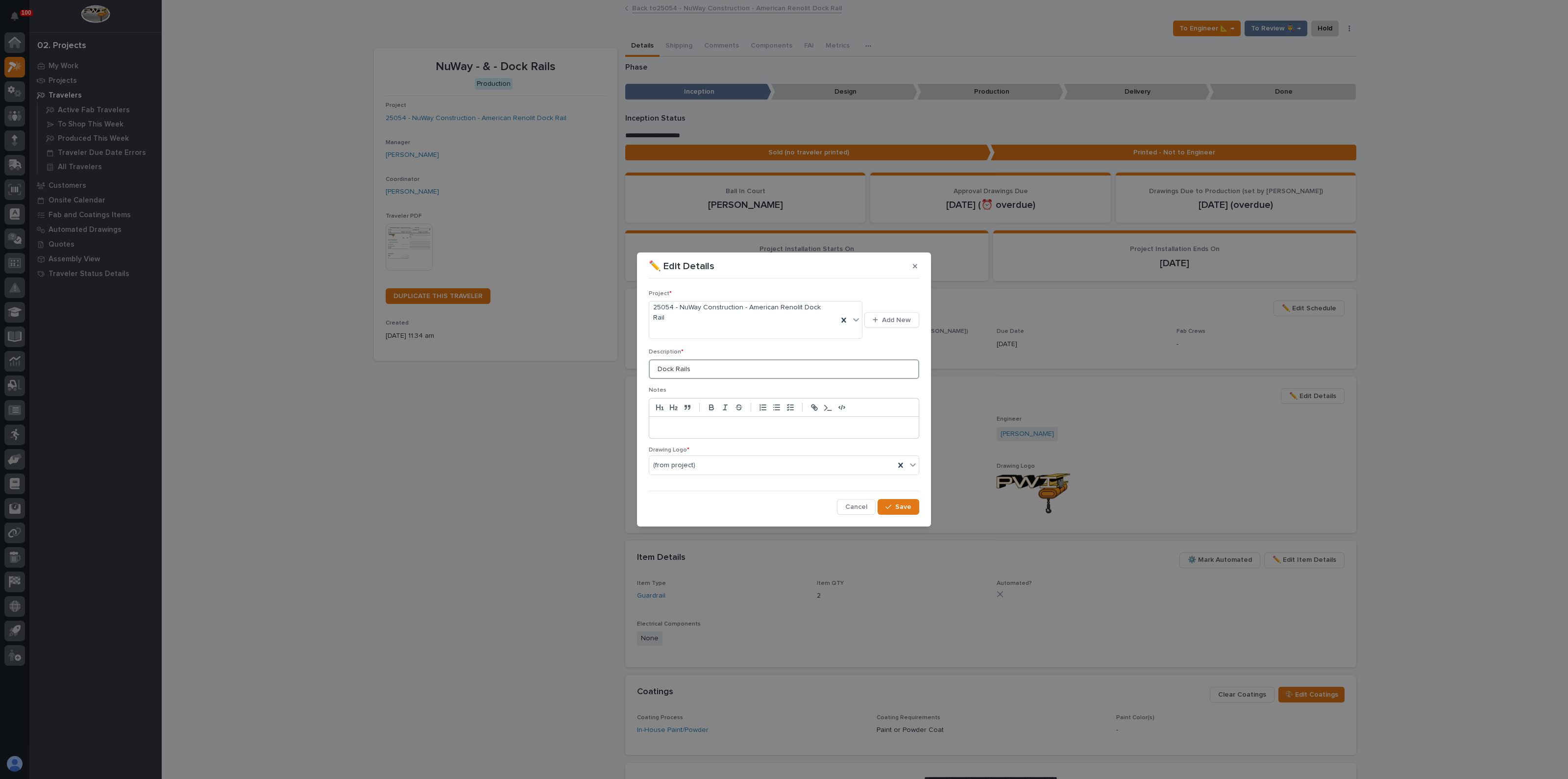
click at [702, 361] on input "Dock Rails" at bounding box center [784, 369] width 270 height 19
drag, startPoint x: 919, startPoint y: 275, endPoint x: 928, endPoint y: 283, distance: 12.0
click at [919, 274] on button "button" at bounding box center [915, 266] width 16 height 16
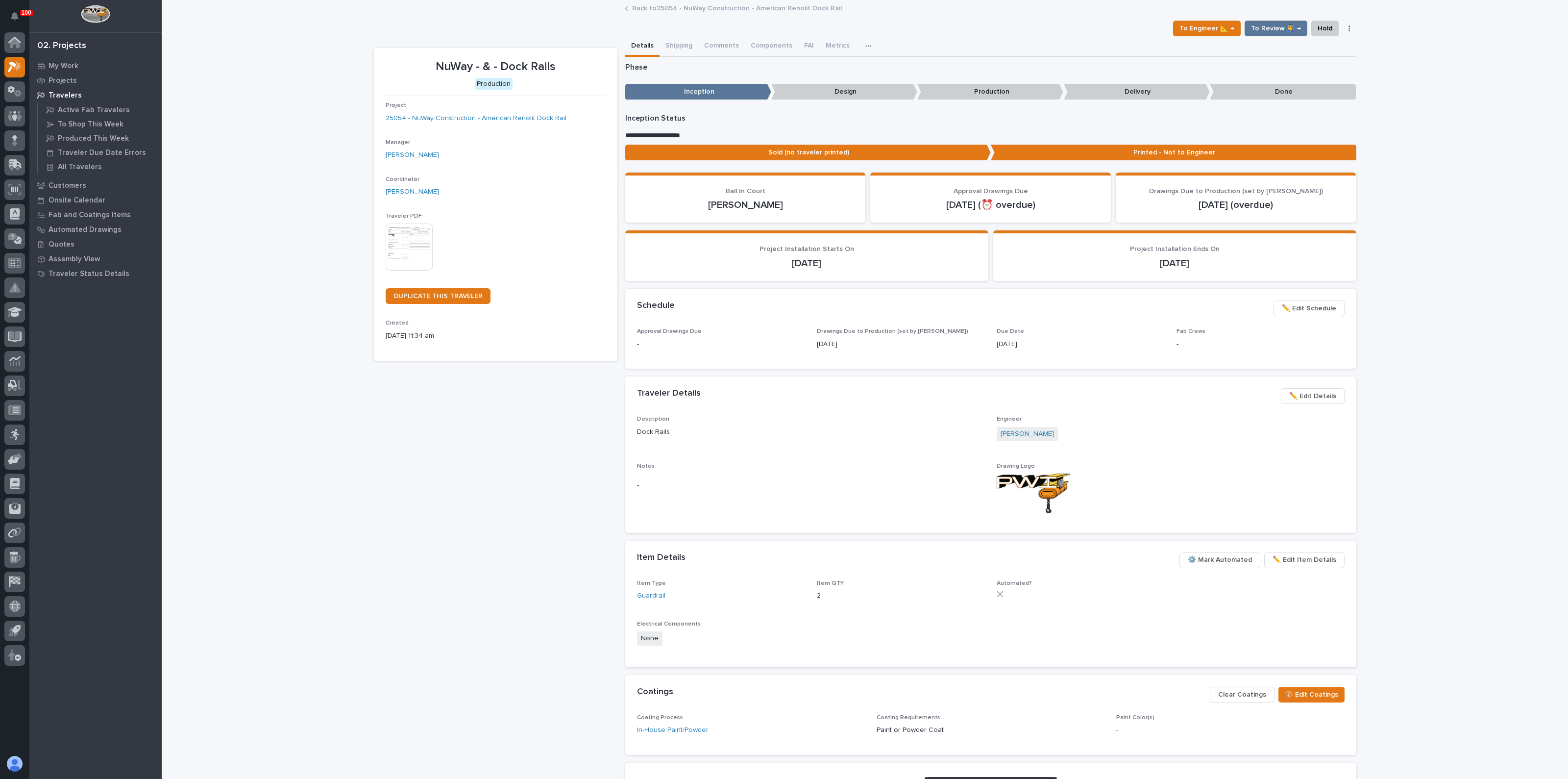
click at [1300, 398] on span "✏️ Edit Details" at bounding box center [1312, 396] width 47 height 12
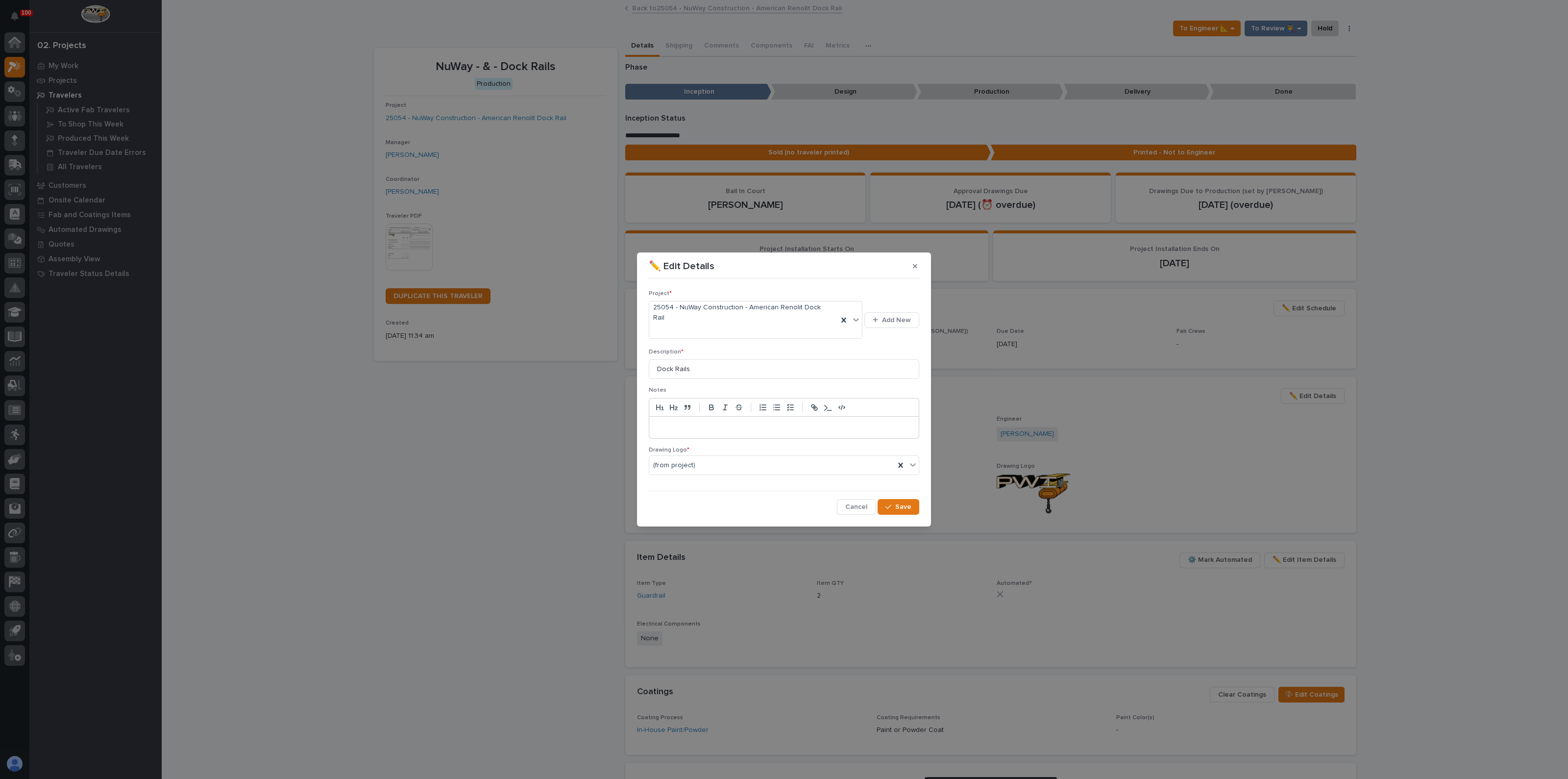
click at [860, 502] on span "Cancel" at bounding box center [856, 507] width 22 height 9
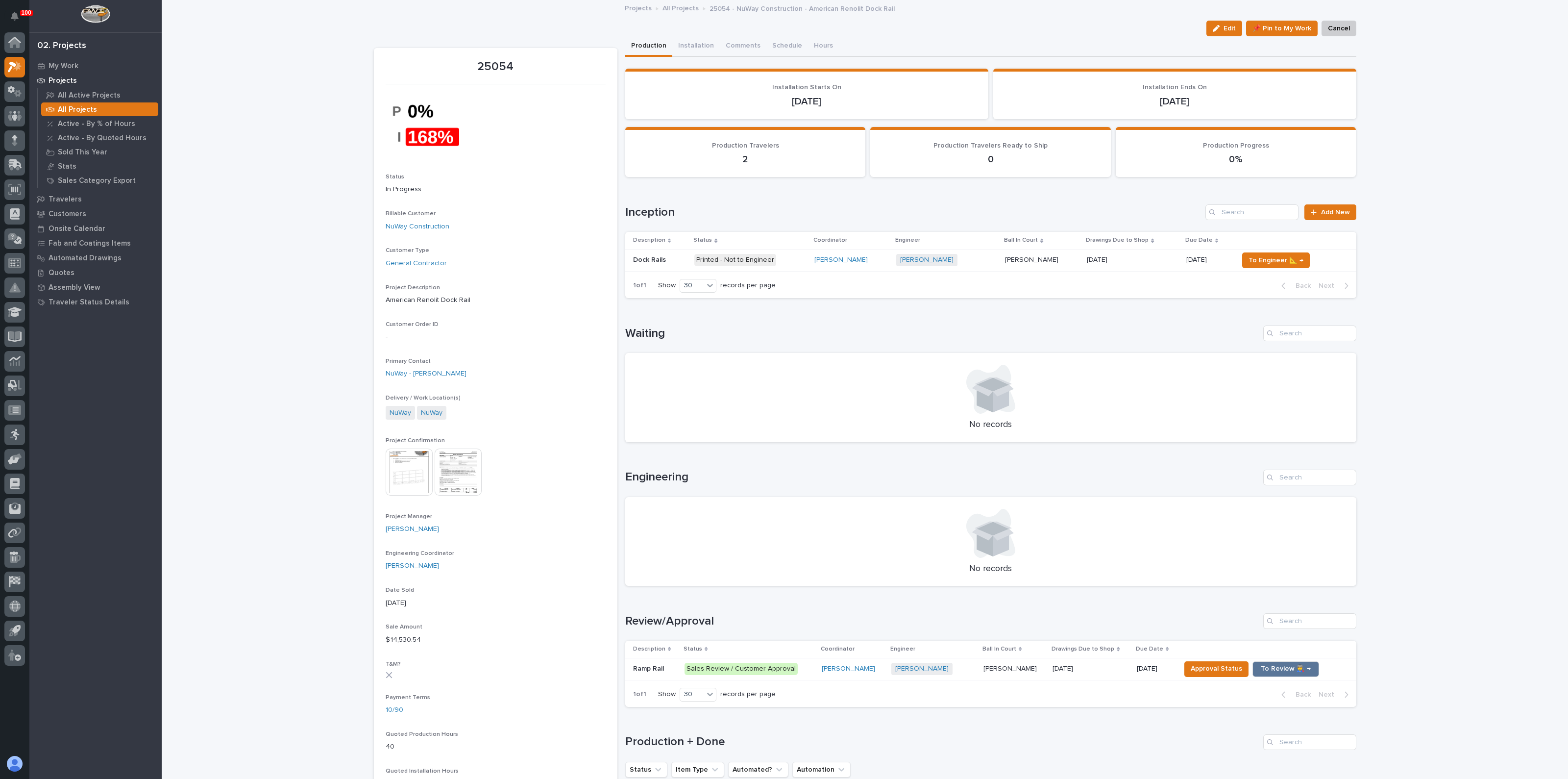
drag, startPoint x: 1052, startPoint y: 563, endPoint x: 1046, endPoint y: 552, distance: 12.5
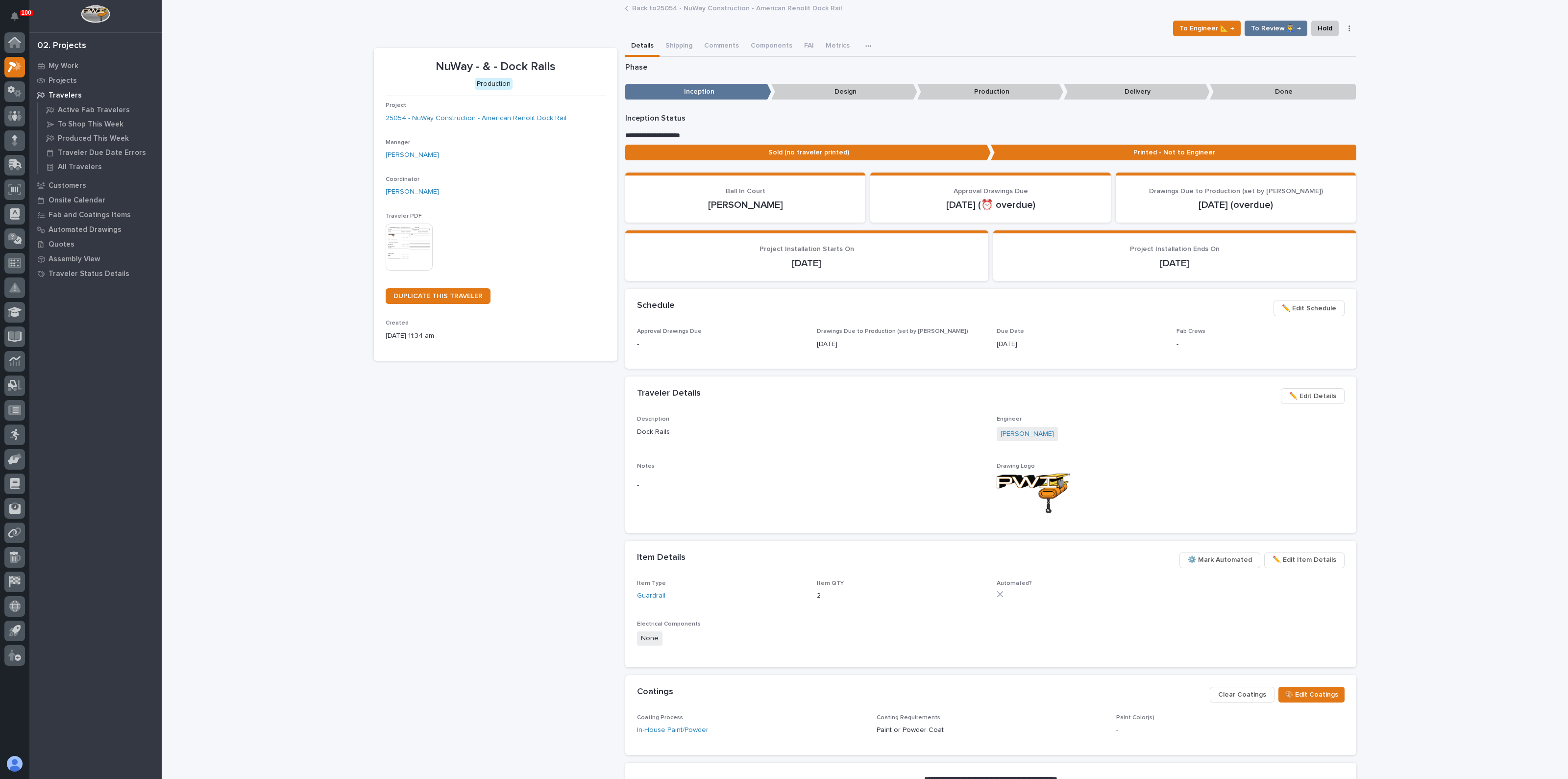
click at [1321, 393] on span "✏️ Edit Details" at bounding box center [1312, 396] width 47 height 12
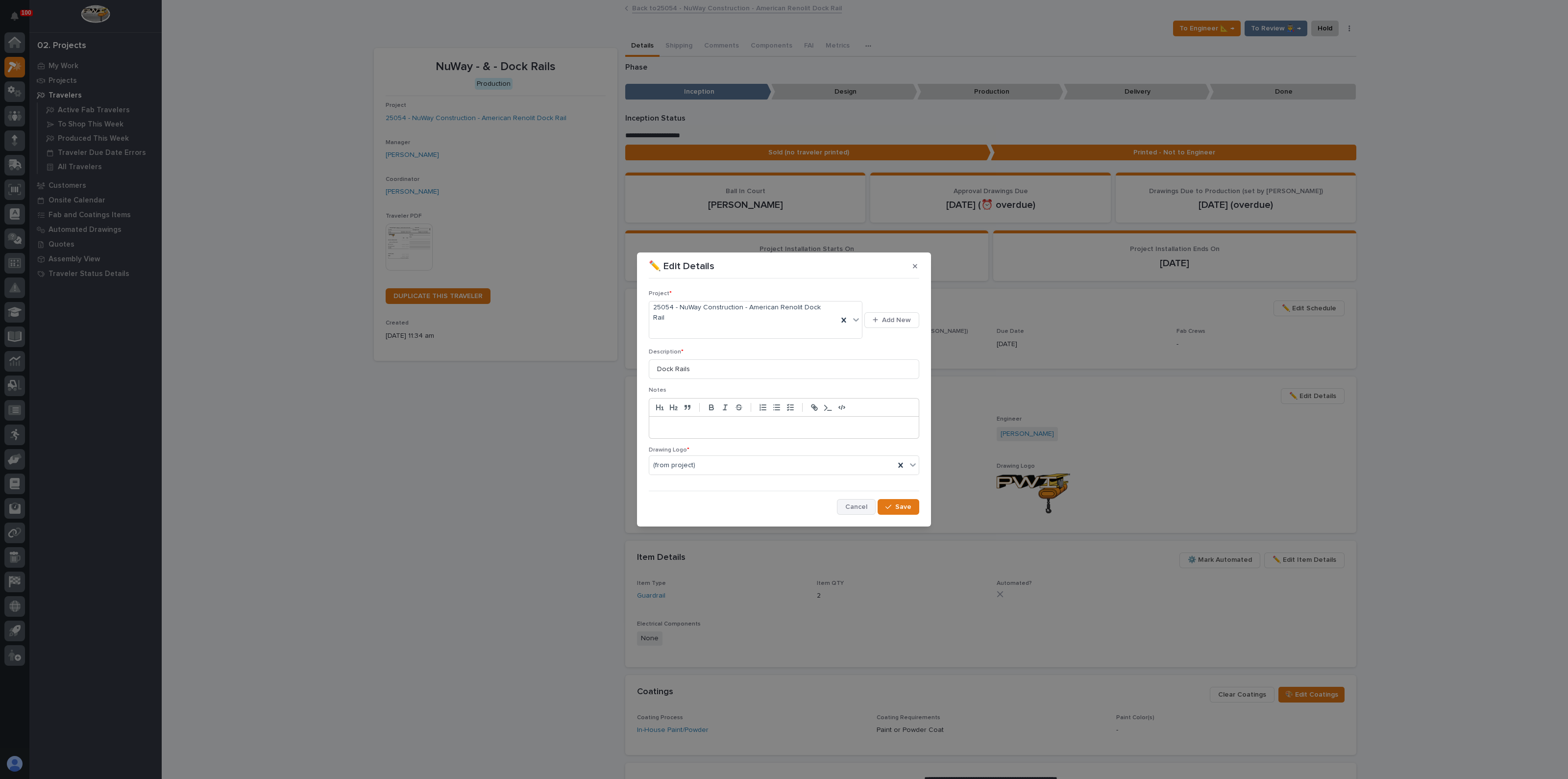
click at [849, 502] on span "Cancel" at bounding box center [856, 507] width 22 height 9
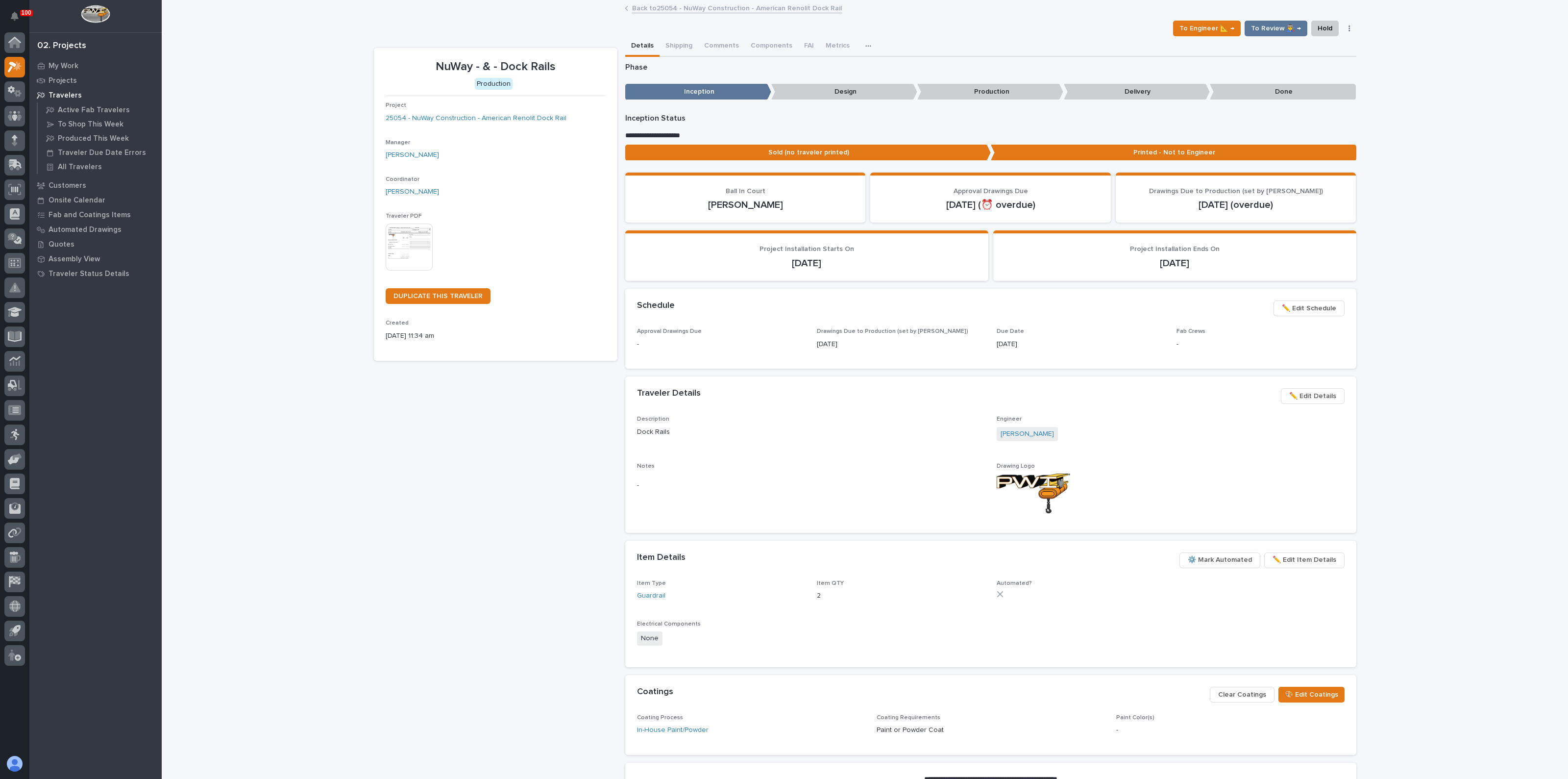
click at [1168, 463] on p "Drawing Logo" at bounding box center [1171, 466] width 348 height 7
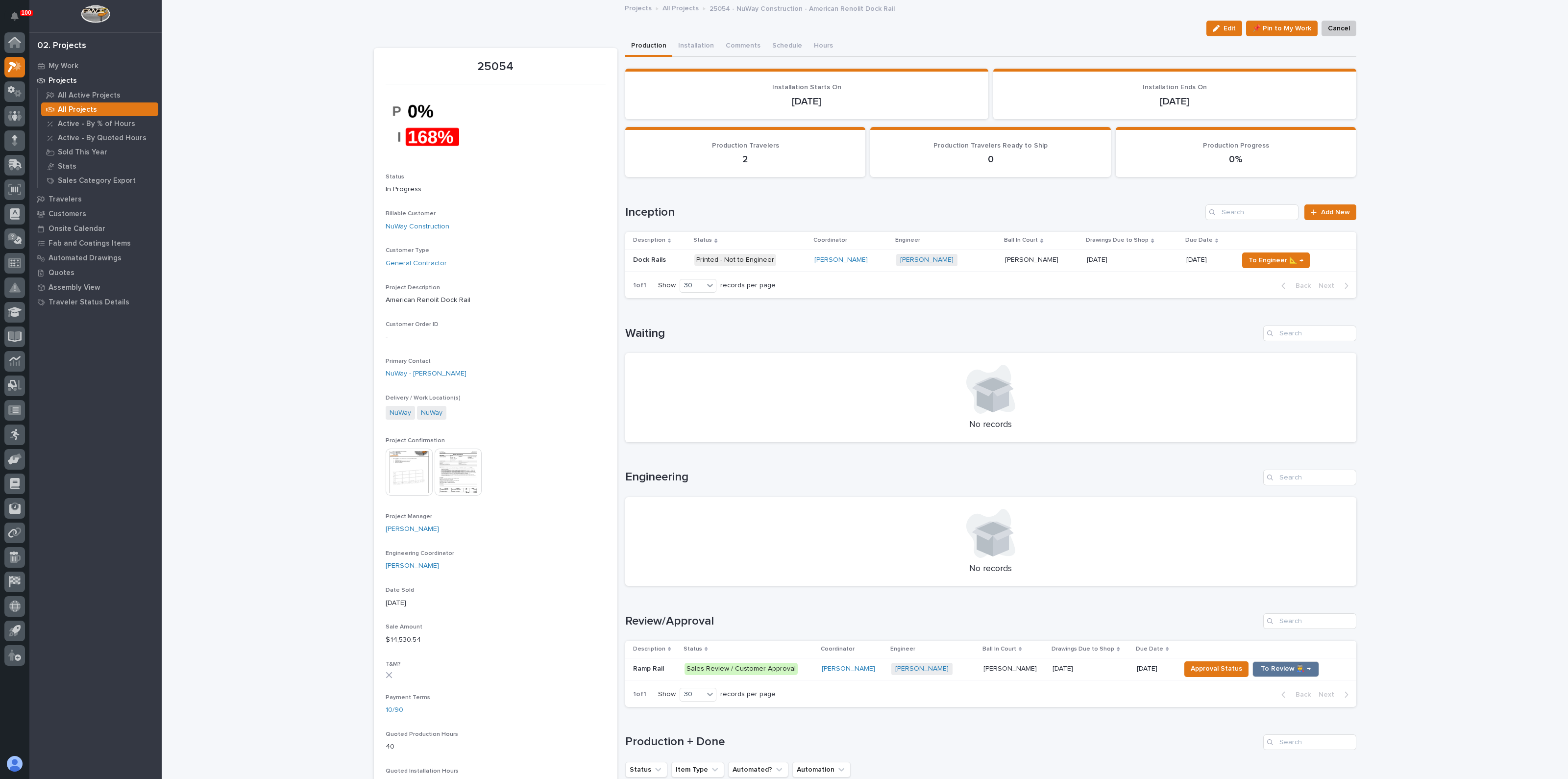
click at [745, 259] on div "Printed - Not to Engineer" at bounding box center [735, 260] width 82 height 12
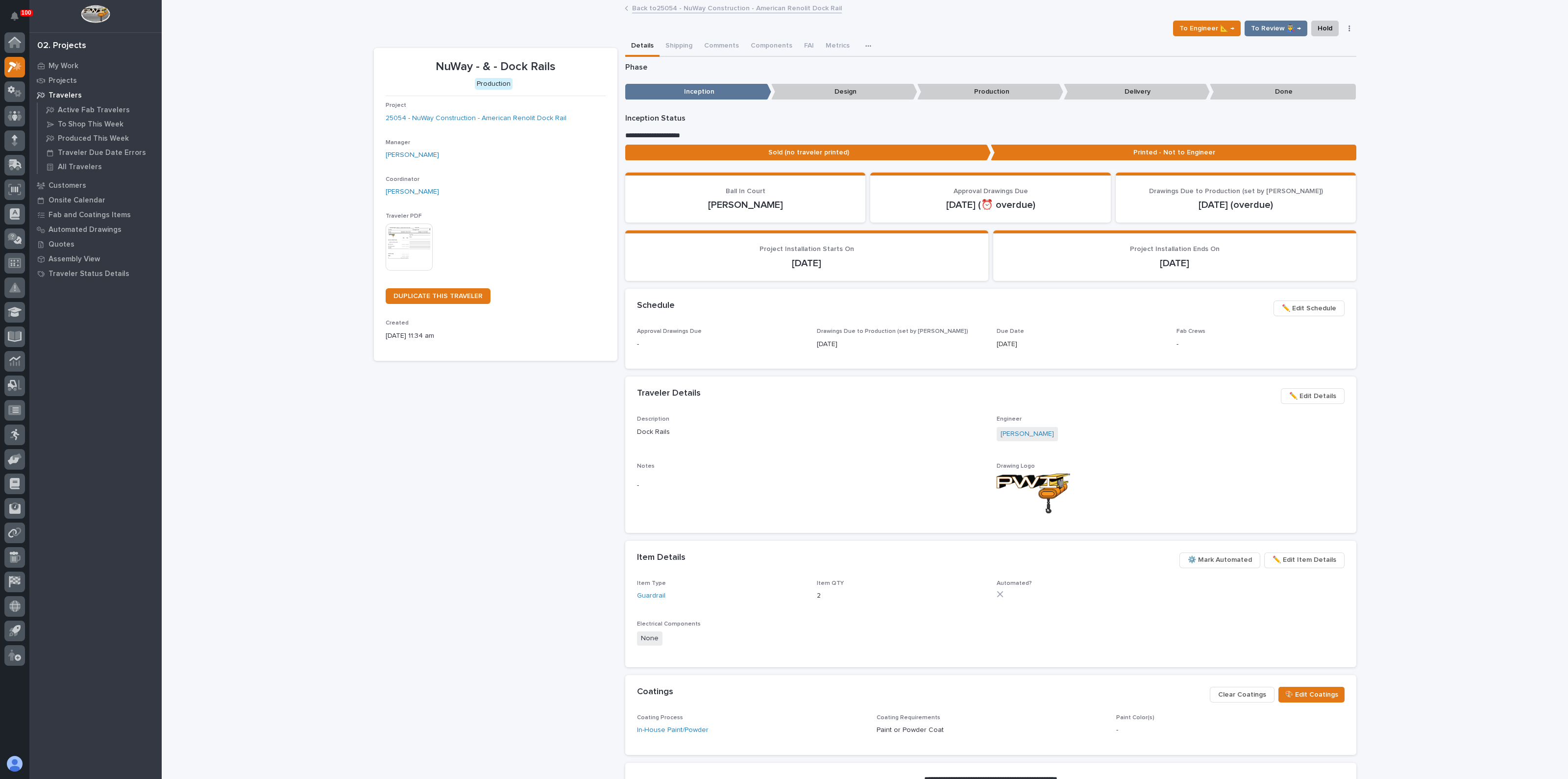
click at [1328, 397] on span "✏️ Edit Details" at bounding box center [1312, 396] width 47 height 12
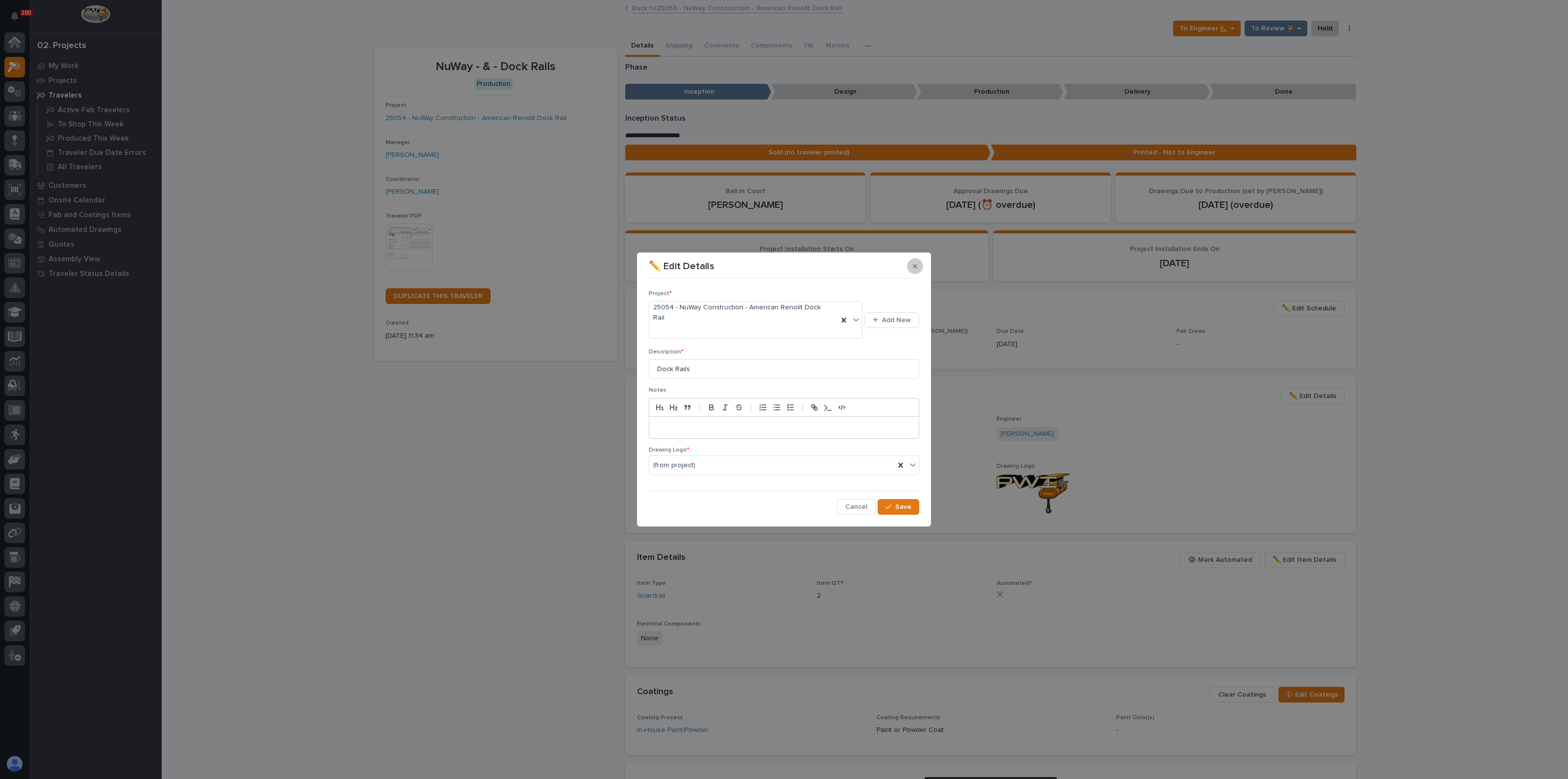
click at [908, 274] on div "✏️ Edit Details" at bounding box center [784, 266] width 270 height 16
click at [911, 274] on button "button" at bounding box center [915, 266] width 16 height 16
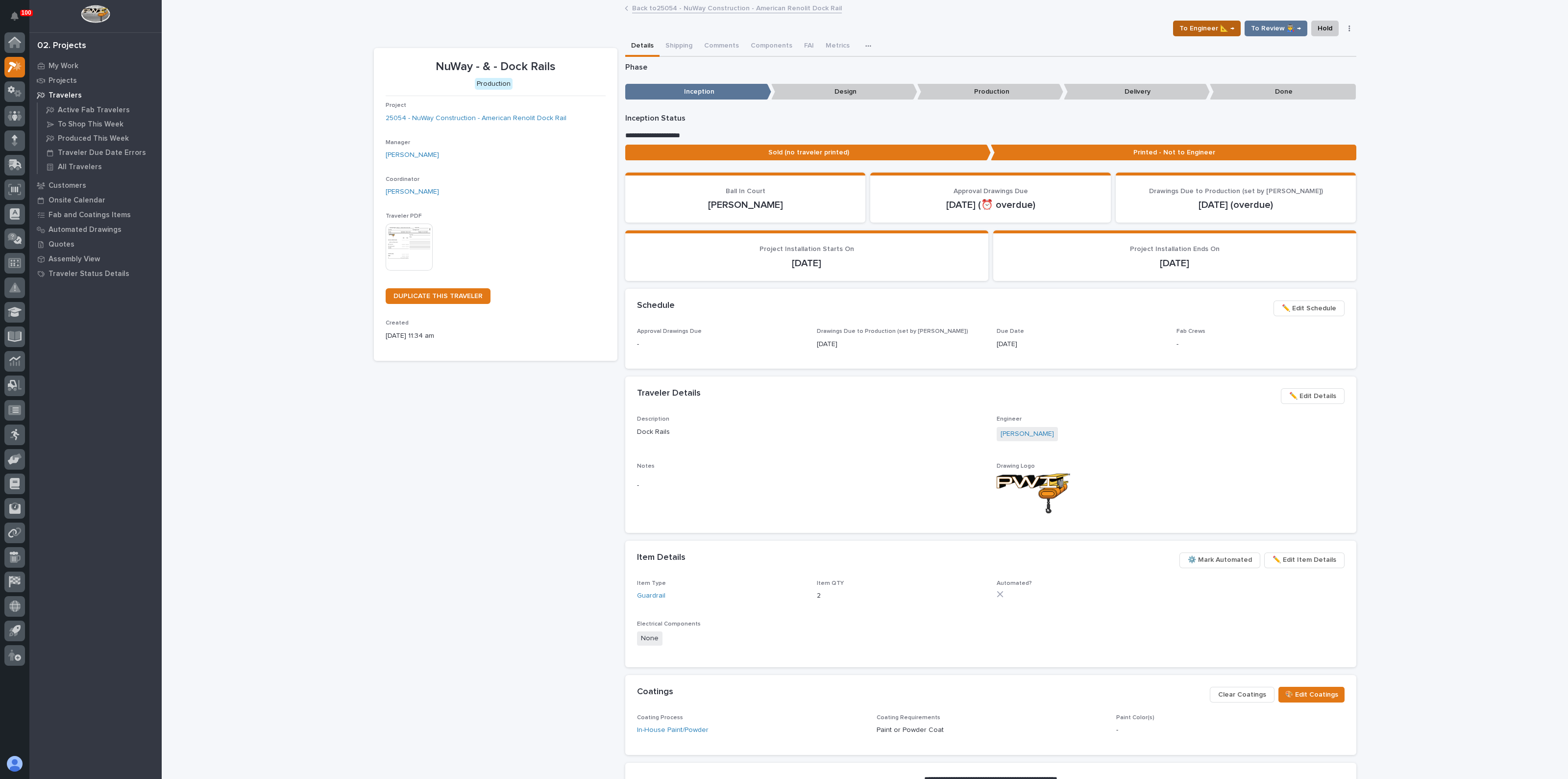
click at [1219, 30] on span "To Engineer 📐 →" at bounding box center [1207, 28] width 55 height 12
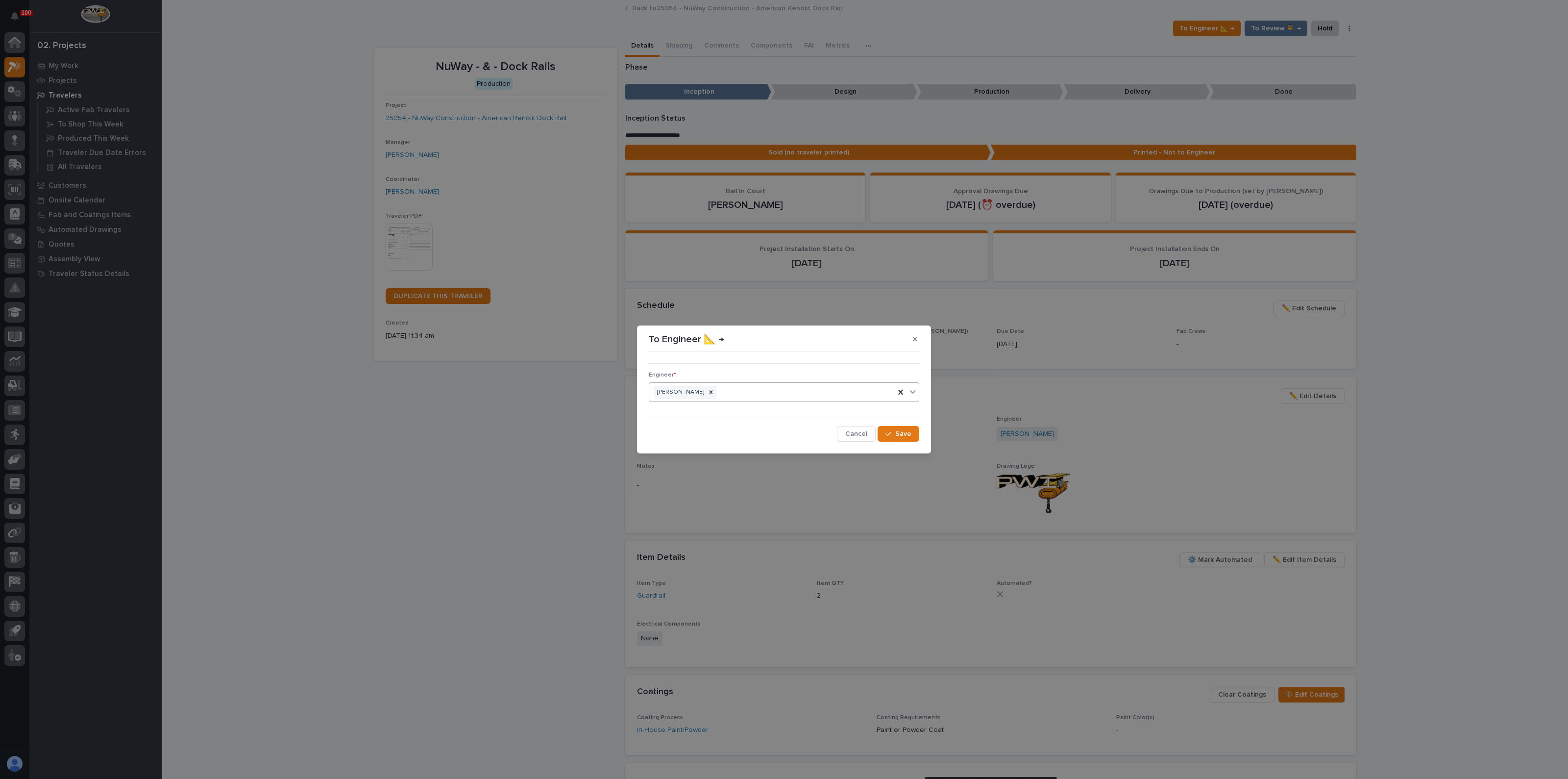
click at [767, 384] on div "Grant Carrington" at bounding box center [772, 392] width 245 height 17
type input "*******"
click at [696, 408] on div "[PERSON_NAME]" at bounding box center [784, 411] width 270 height 17
drag, startPoint x: 705, startPoint y: 392, endPoint x: 705, endPoint y: 406, distance: 14.0
click at [710, 393] on icon at bounding box center [712, 393] width 4 height 4
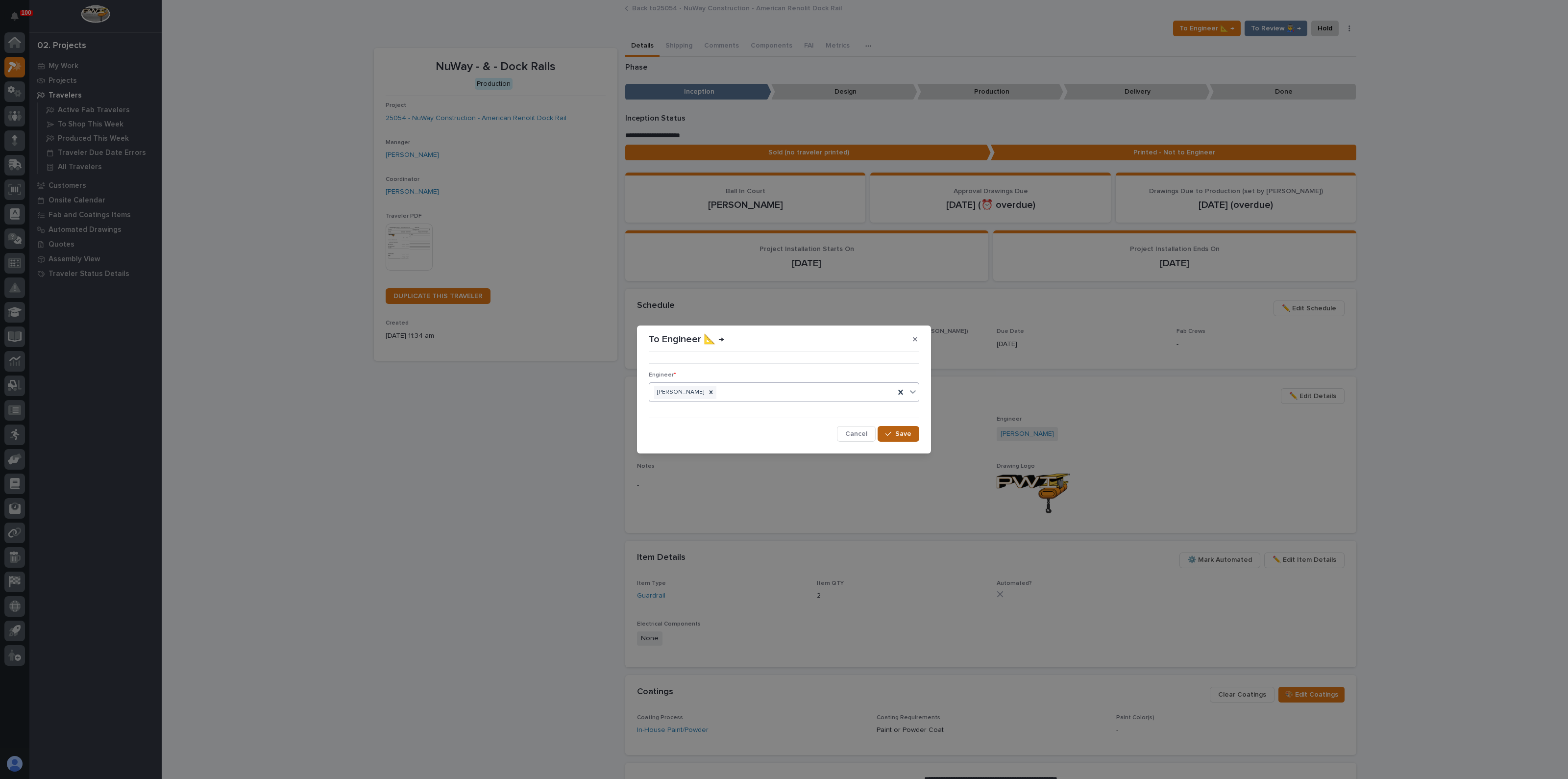
click at [892, 439] on button "Save" at bounding box center [898, 434] width 41 height 16
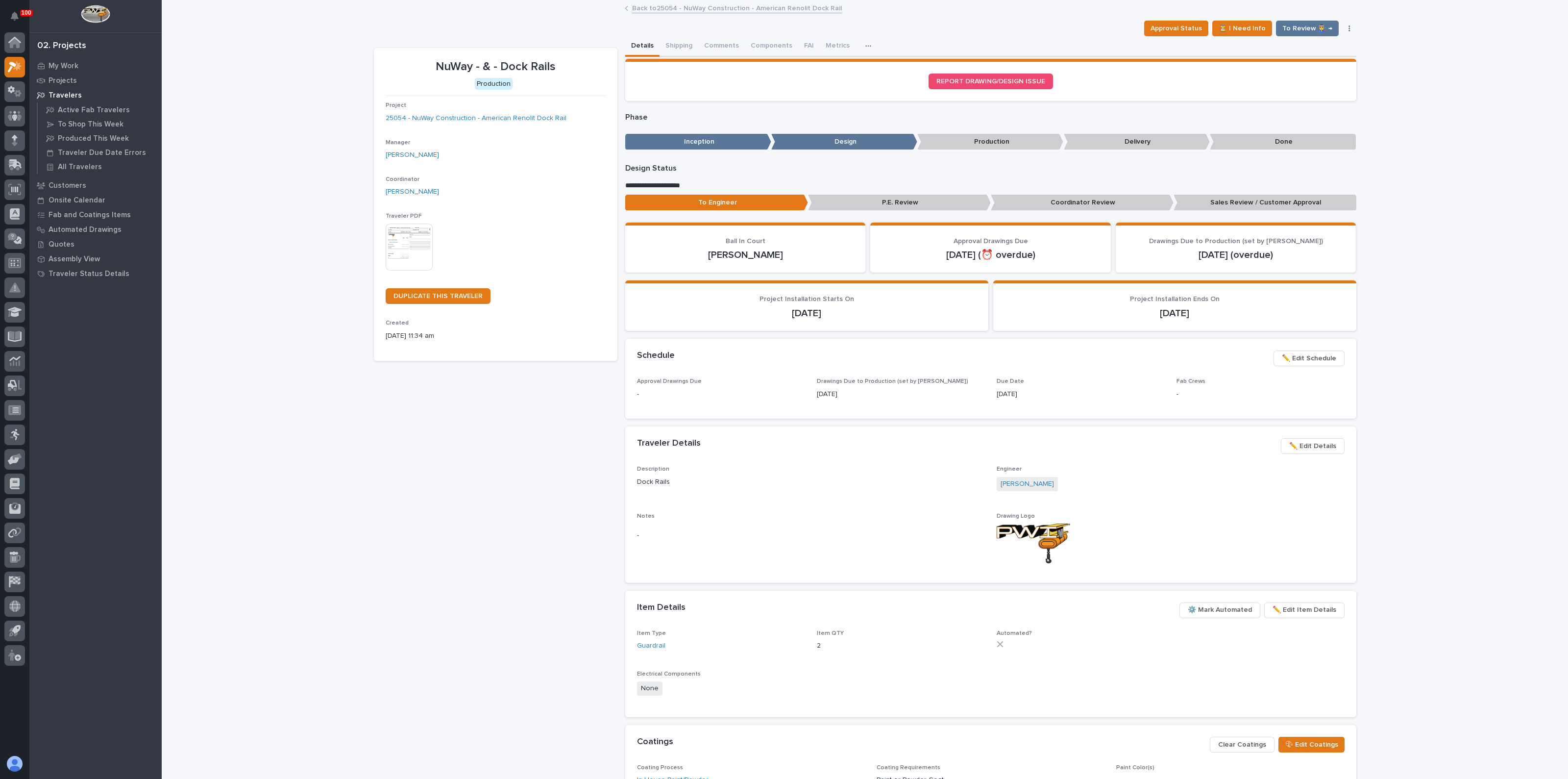
click at [471, 527] on div "NuWay - & - Dock Rails Production Project 25054 - NuWay Construction - American…" at bounding box center [495, 463] width 243 height 830
click at [464, 525] on div "NuWay - & - Dock Rails Production Project 25054 - NuWay Construction - American…" at bounding box center [495, 463] width 243 height 830
drag, startPoint x: 464, startPoint y: 525, endPoint x: 464, endPoint y: 516, distance: 9.0
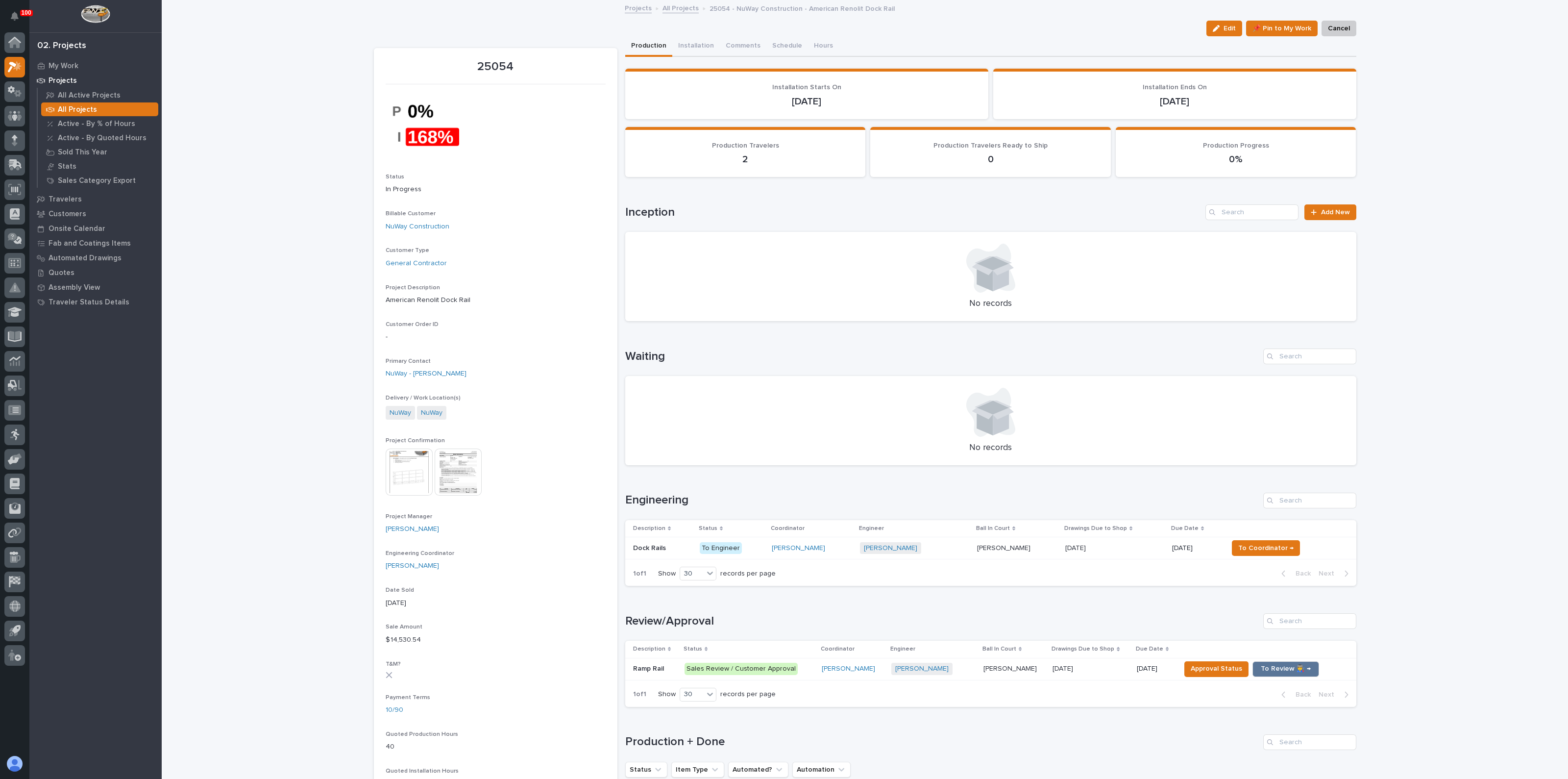
click at [461, 467] on img at bounding box center [458, 472] width 47 height 47
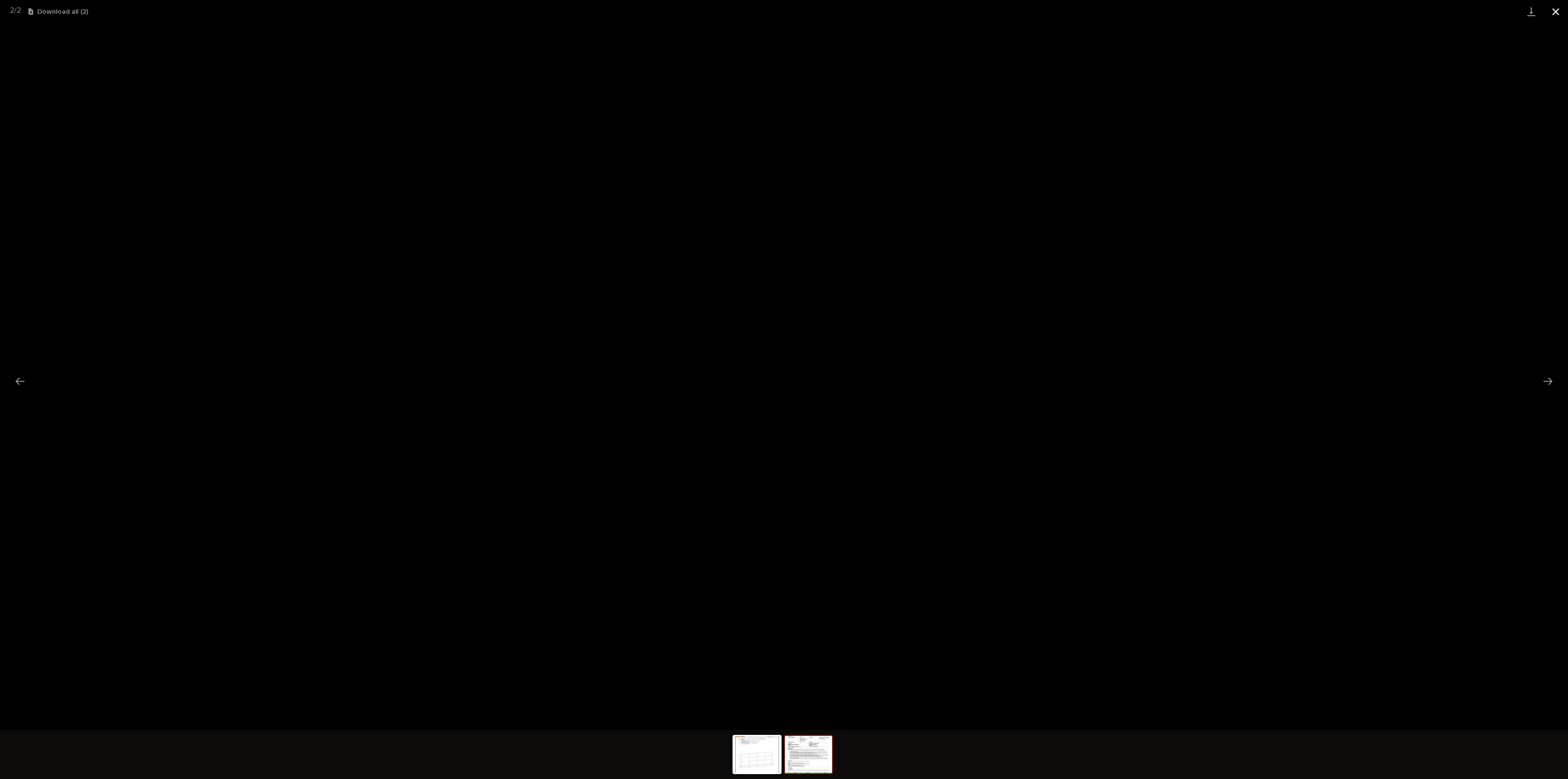
click at [1565, 11] on button "Close gallery" at bounding box center [1556, 12] width 24 height 23
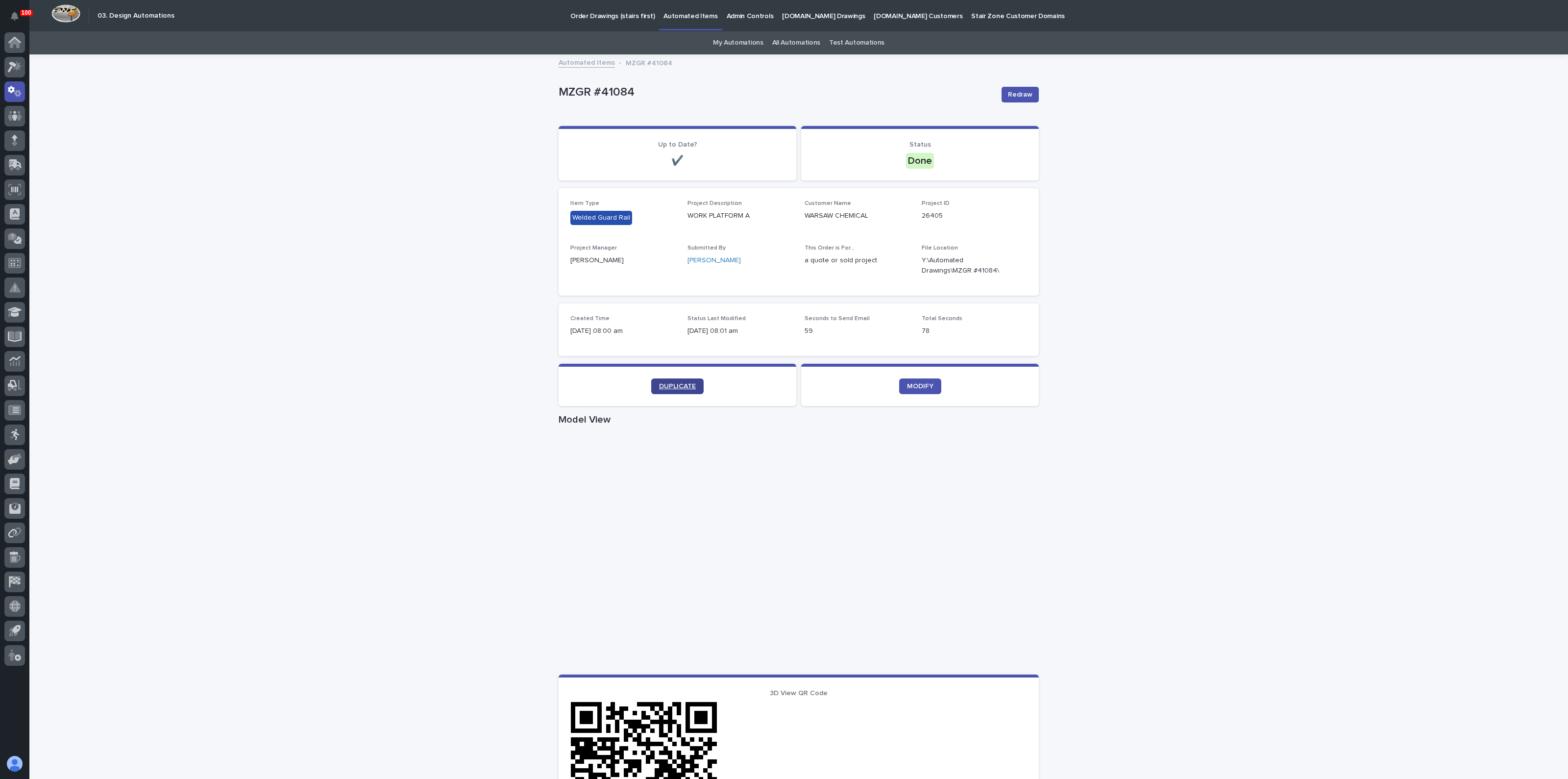
click at [679, 389] on span "DUPLICATE" at bounding box center [677, 386] width 37 height 7
click at [672, 386] on span "DUPLICATE" at bounding box center [677, 386] width 37 height 7
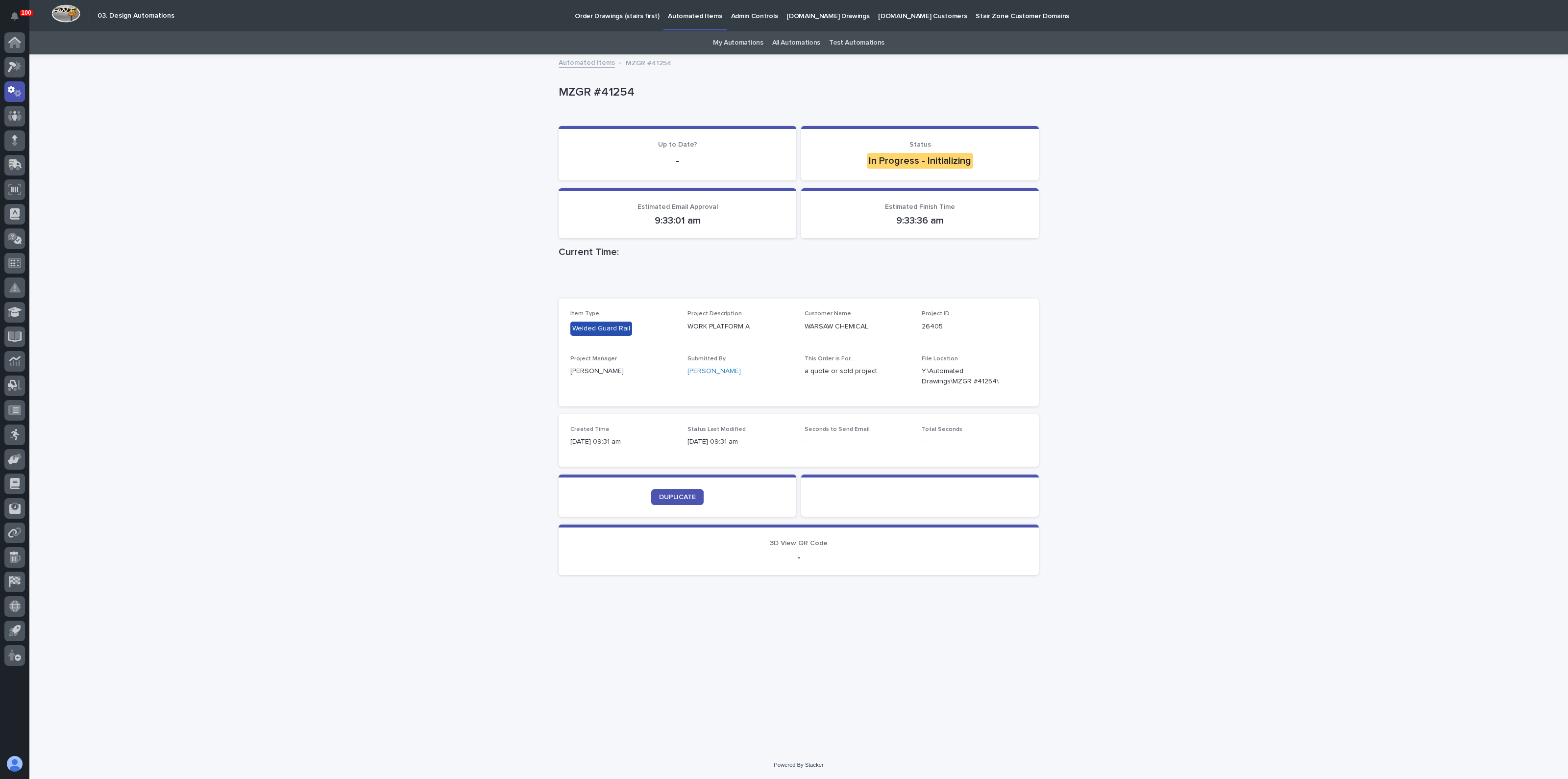
click at [334, 373] on div "Loading... Saving… Loading... Saving… MZGR #41254 MZGR #41254 Sorry, there was …" at bounding box center [799, 403] width 1539 height 696
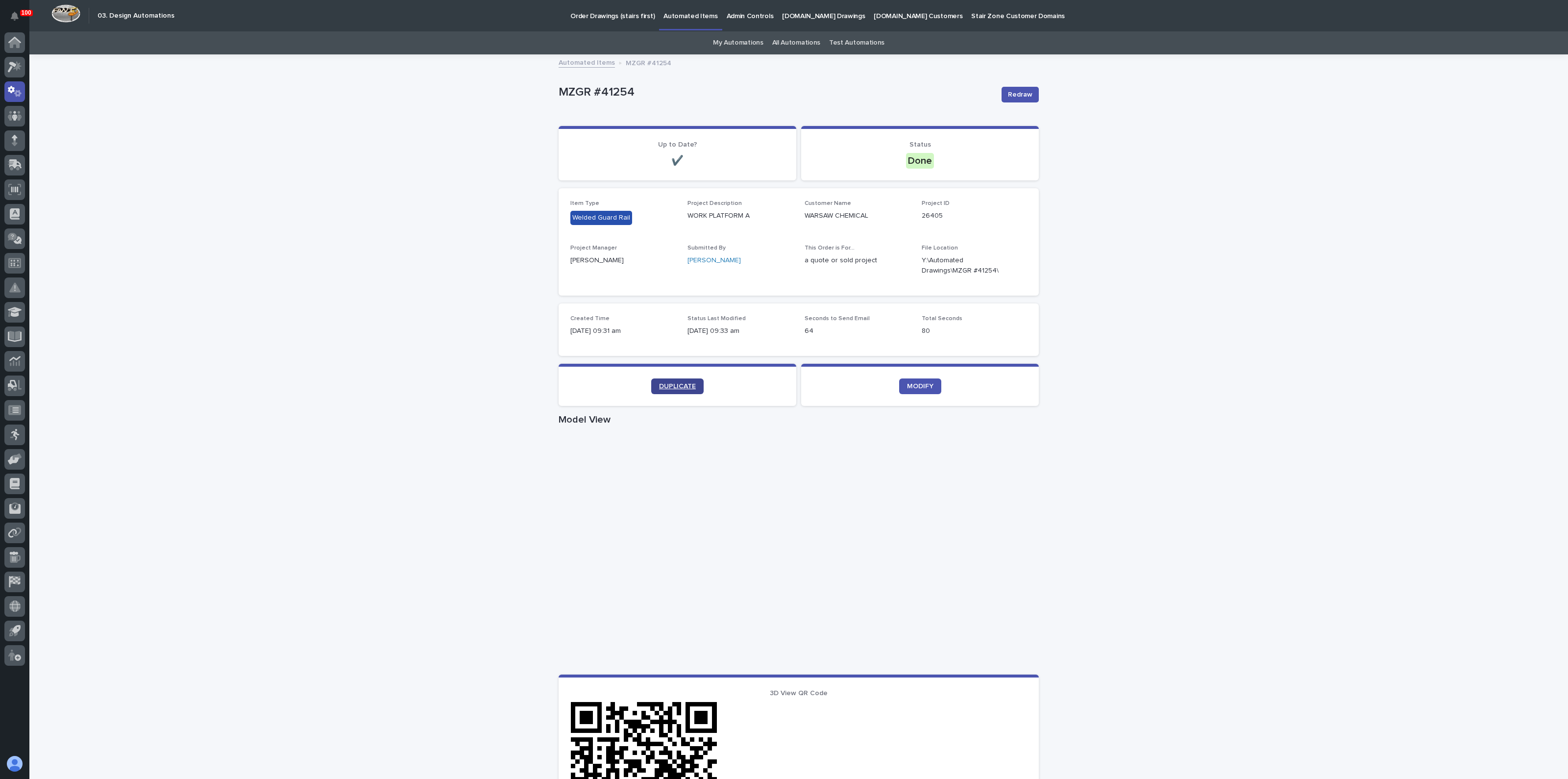
click at [674, 386] on span "DUPLICATE" at bounding box center [677, 386] width 37 height 7
click at [688, 383] on span "DUPLICATE" at bounding box center [677, 386] width 37 height 7
click at [667, 388] on span "DUPLICATE" at bounding box center [677, 386] width 37 height 7
click at [322, 240] on div "Loading... Saving… Loading... Saving… MZGR #41257 Redraw MZGR #41257 Redraw Sor…" at bounding box center [799, 568] width 1539 height 1024
